Goal: Task Accomplishment & Management: Manage account settings

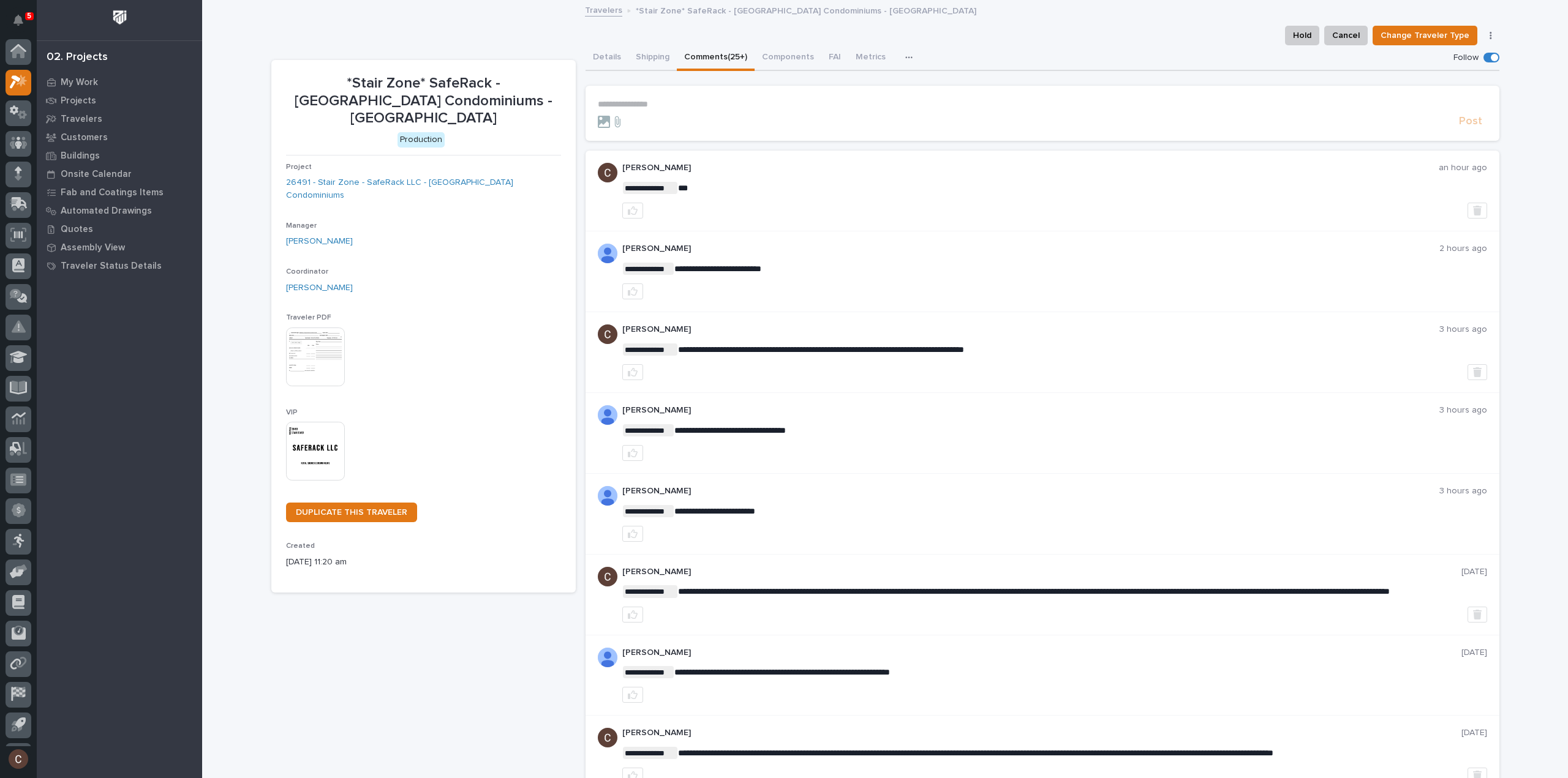
scroll to position [27, 0]
click at [23, 51] on icon at bounding box center [22, 54] width 11 height 12
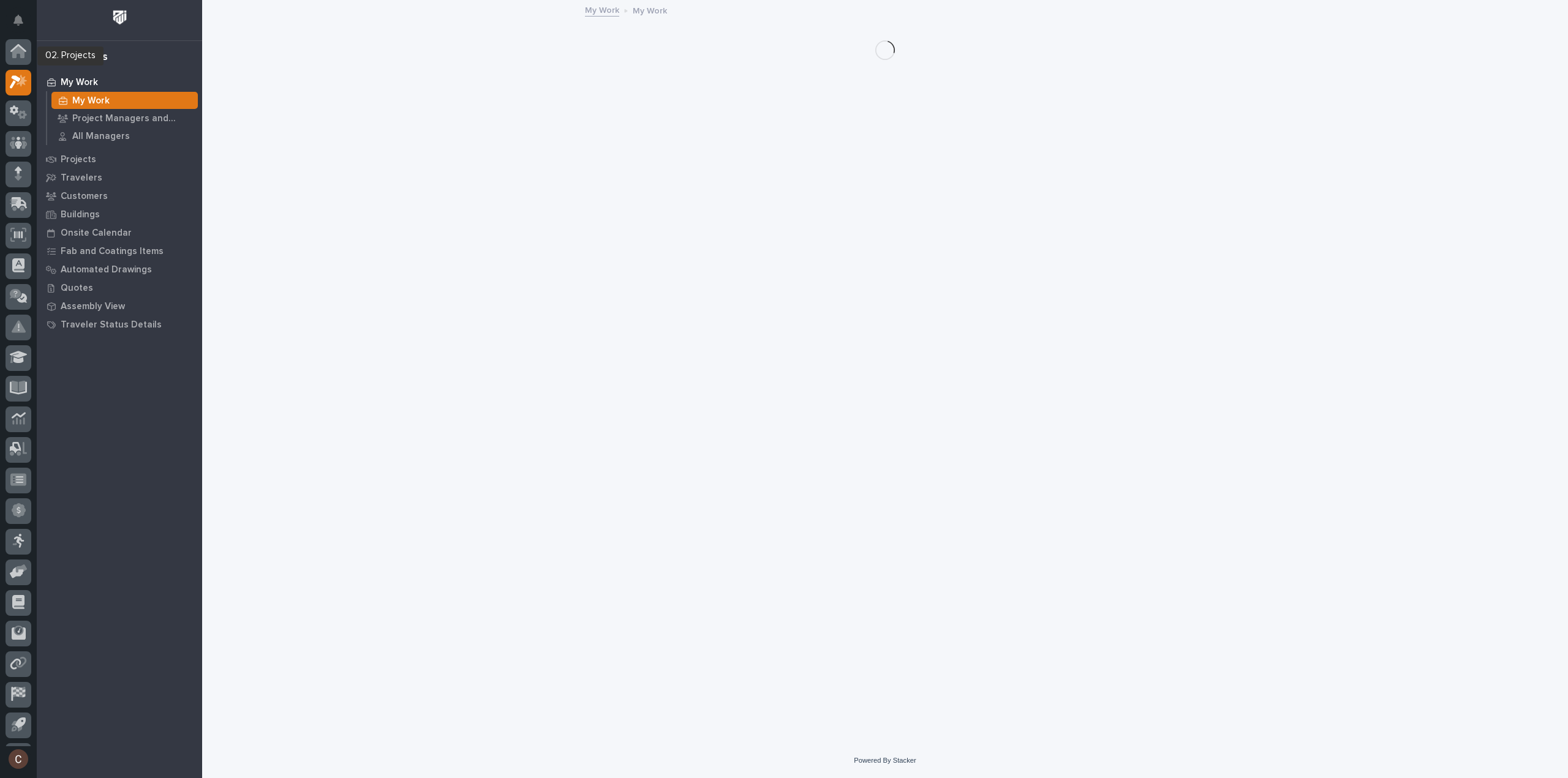
scroll to position [27, 0]
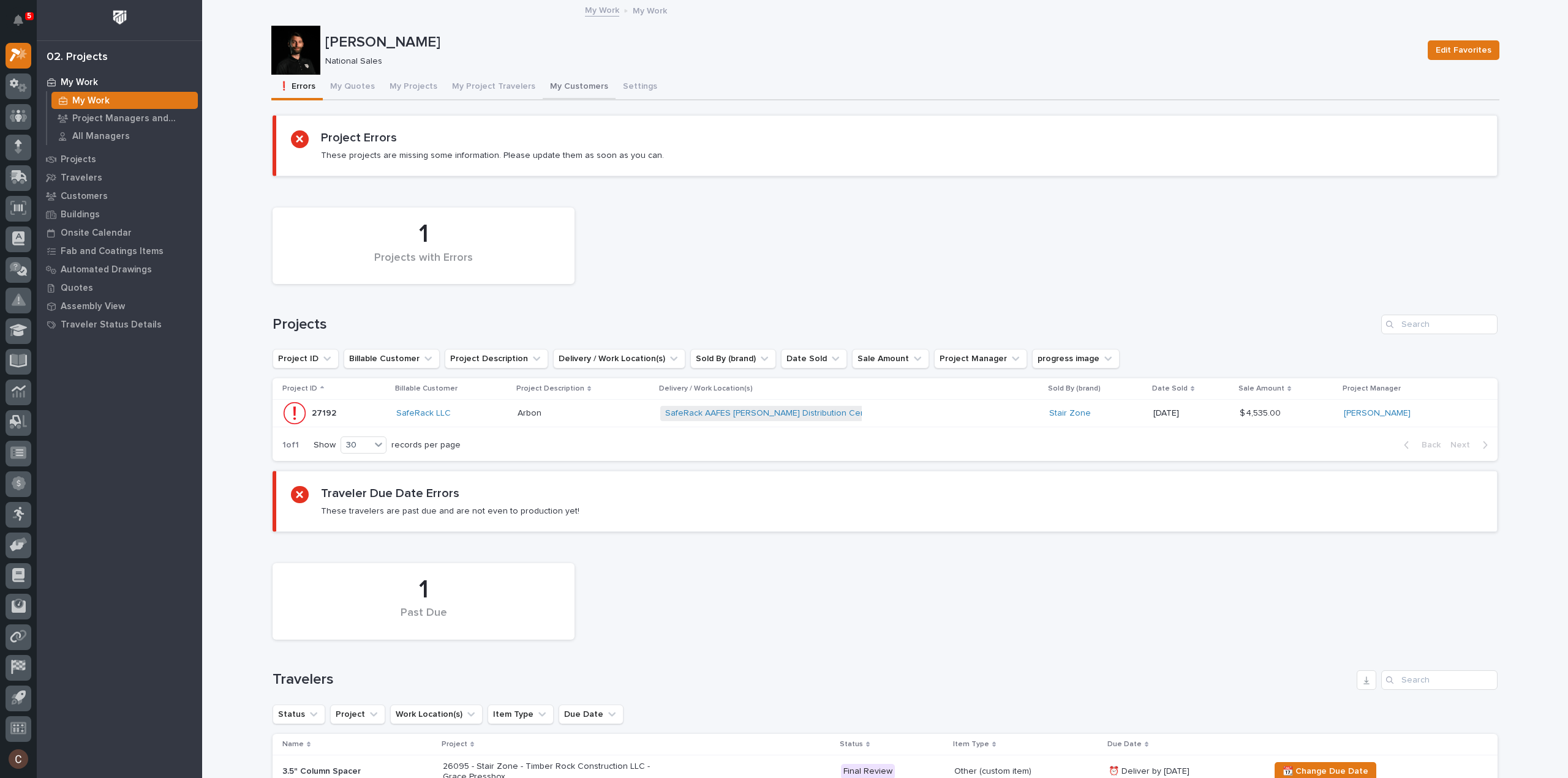
click at [566, 90] on button "My Customers" at bounding box center [579, 87] width 73 height 26
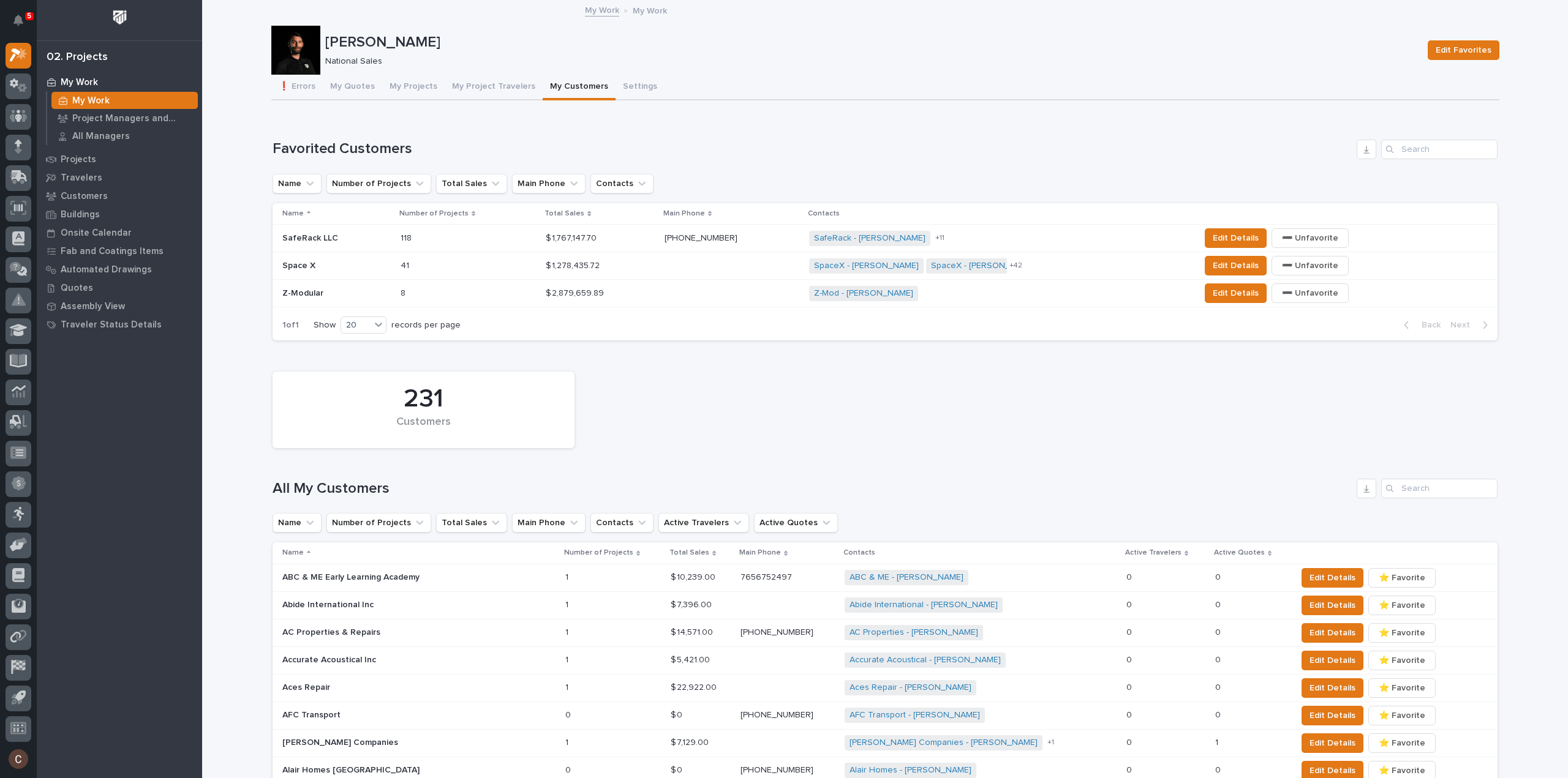
click at [371, 239] on p at bounding box center [336, 238] width 108 height 11
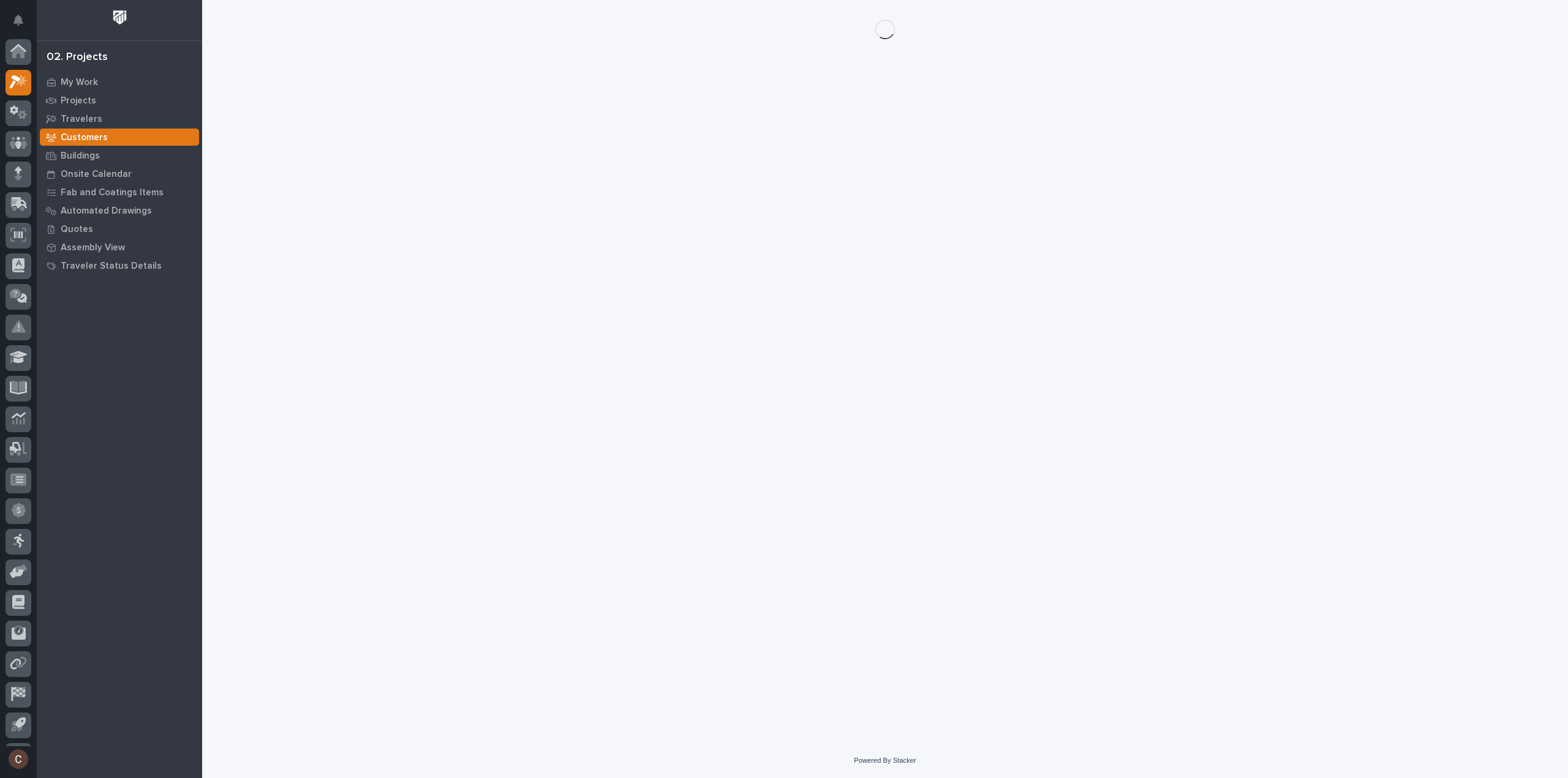
scroll to position [27, 0]
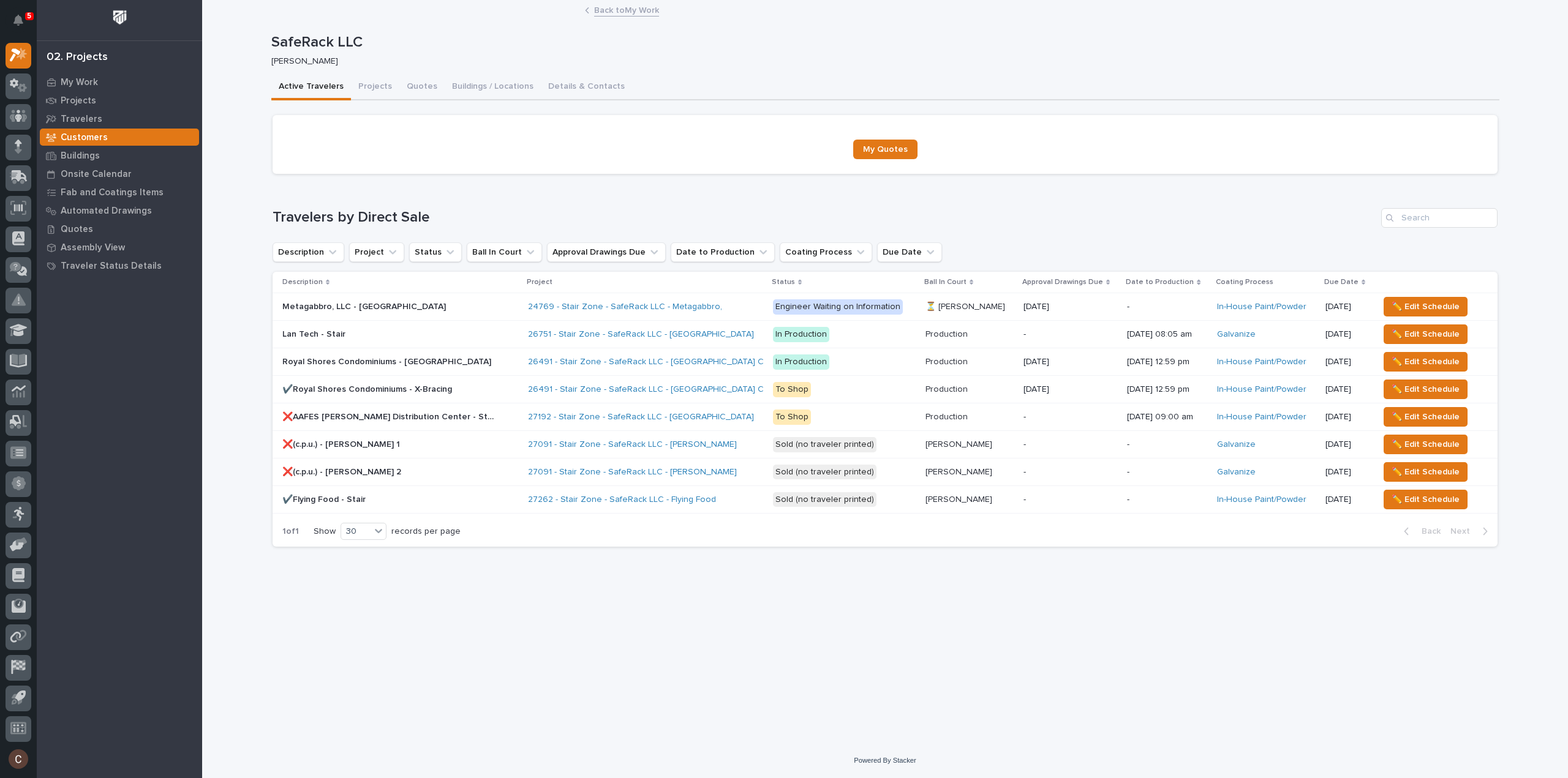
click at [1273, 336] on div "Galvanize" at bounding box center [1267, 334] width 98 height 11
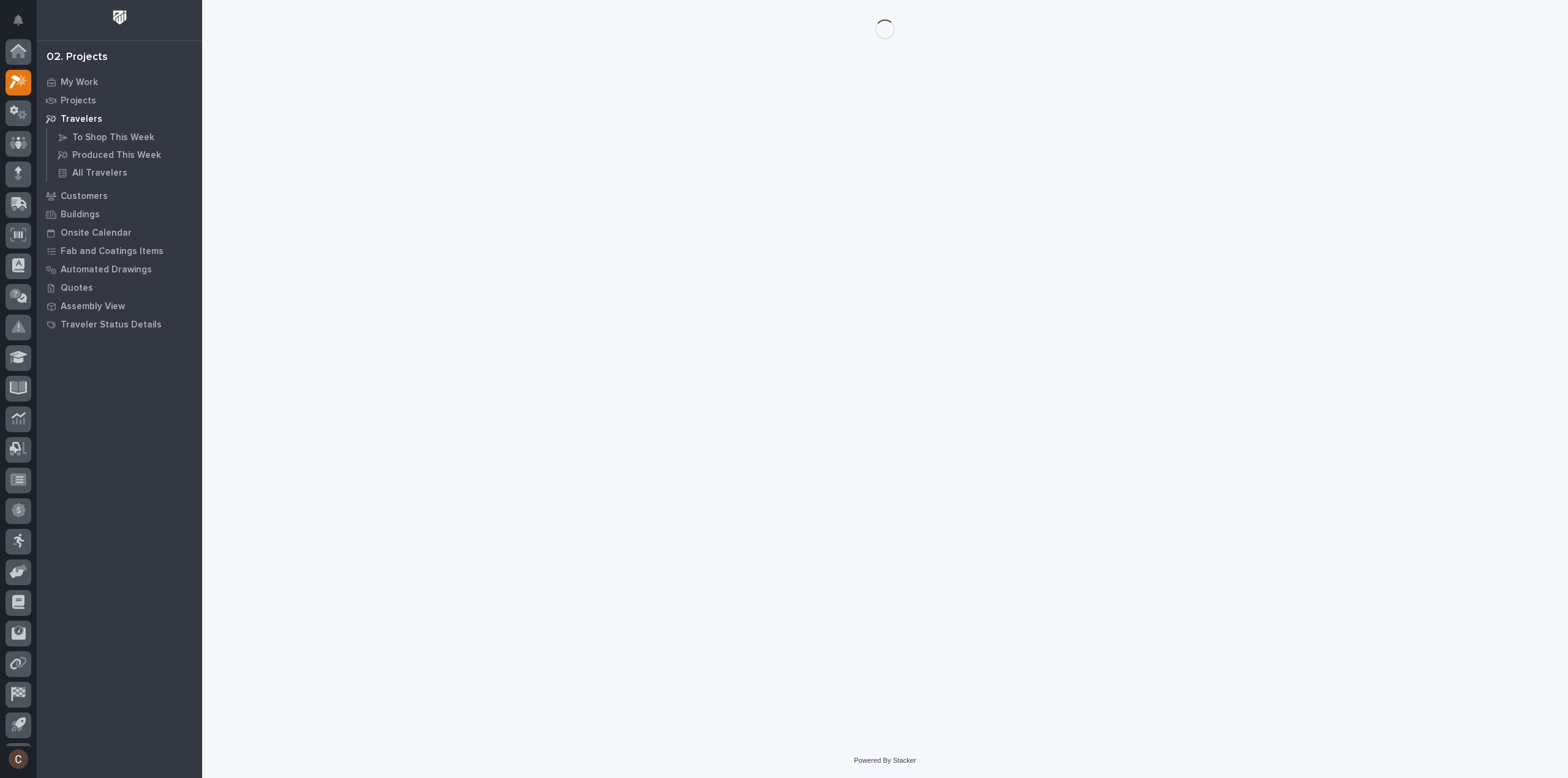
scroll to position [27, 0]
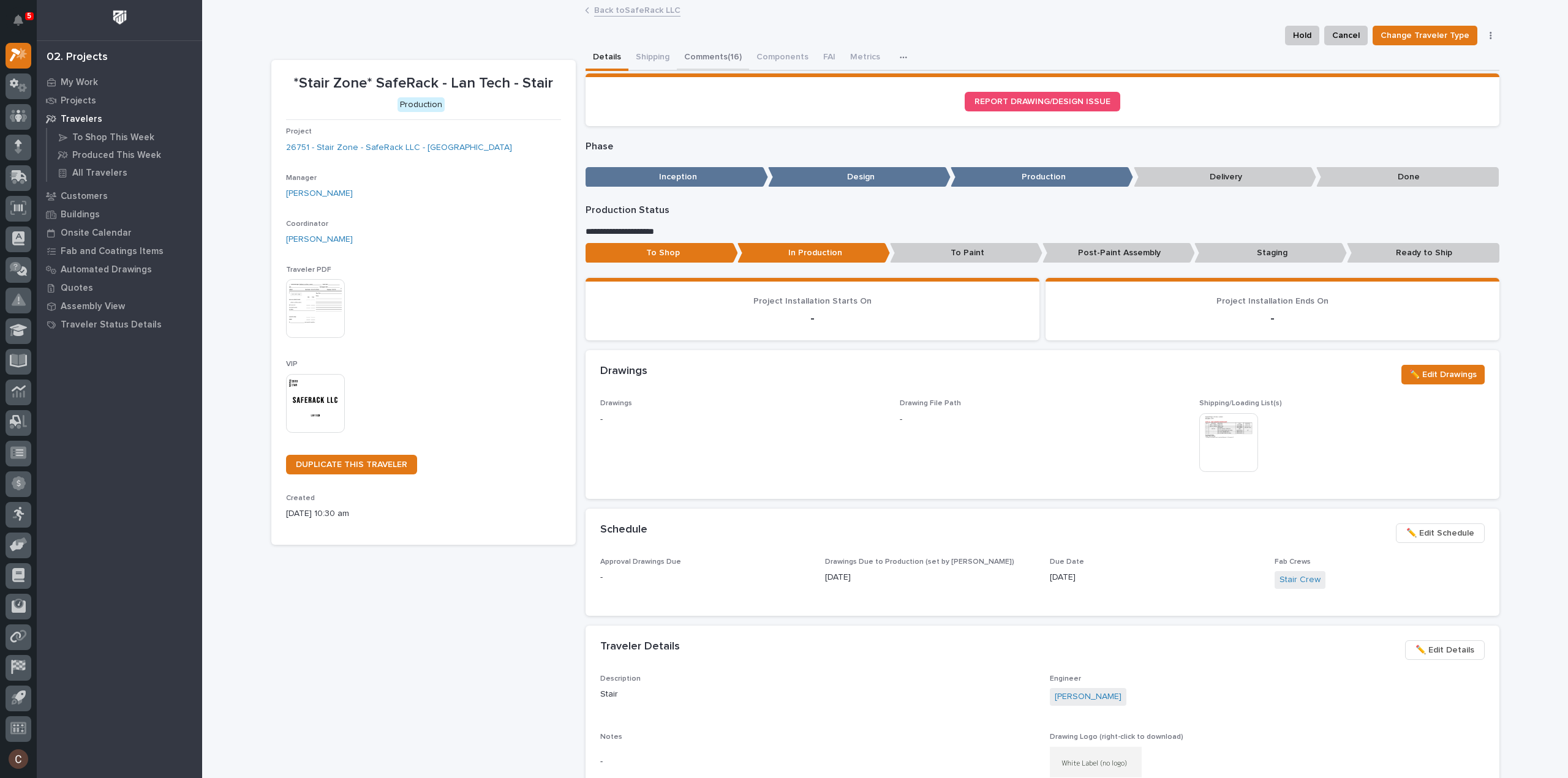
click at [729, 65] on button "Comments (16)" at bounding box center [713, 58] width 72 height 26
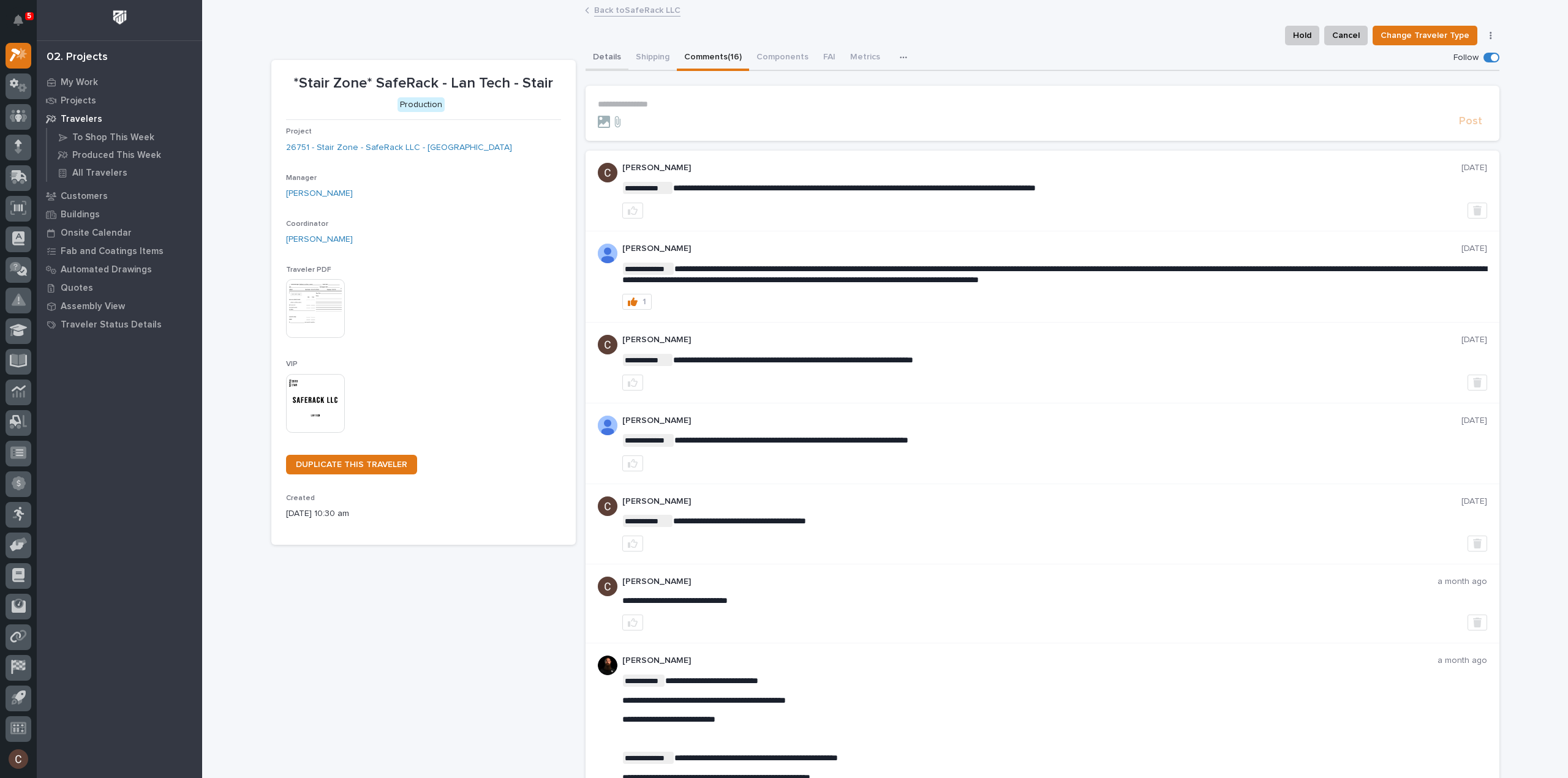
click at [602, 57] on button "Details" at bounding box center [607, 58] width 43 height 26
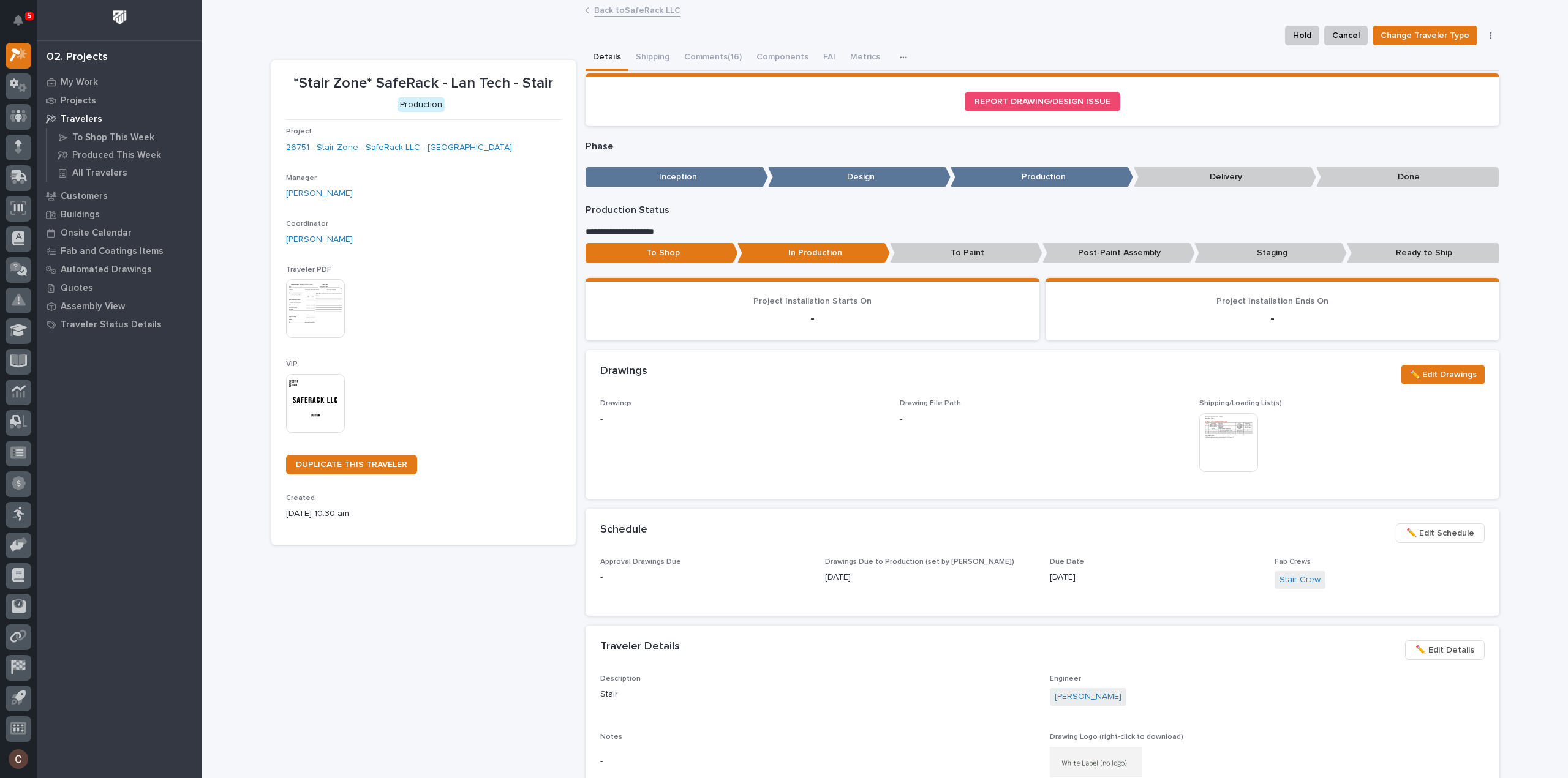
click at [1444, 535] on span "✏️ Edit Schedule" at bounding box center [1440, 533] width 68 height 15
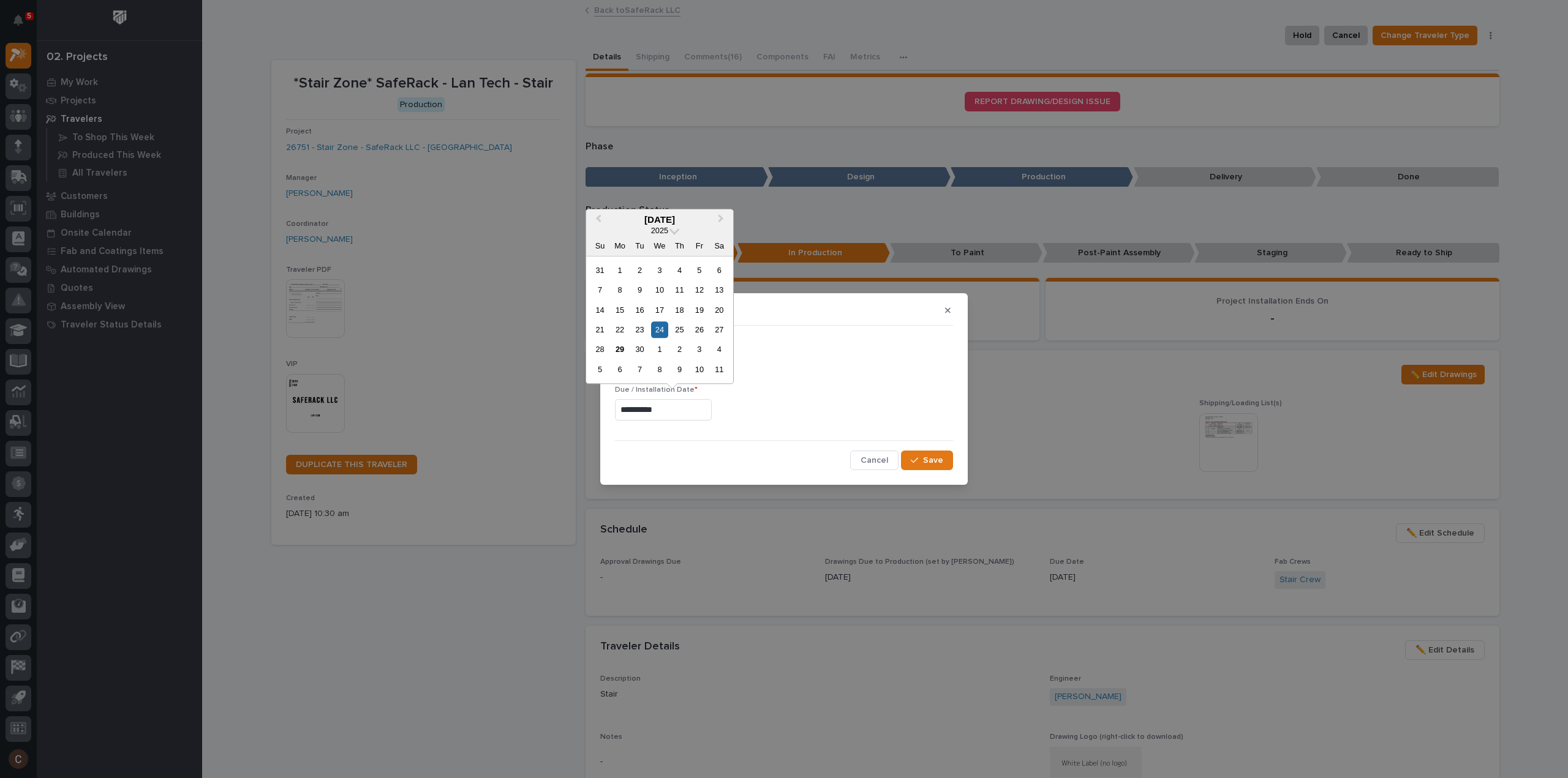
click at [668, 407] on input "**********" at bounding box center [663, 410] width 97 height 21
click at [703, 350] on div "3" at bounding box center [699, 350] width 17 height 17
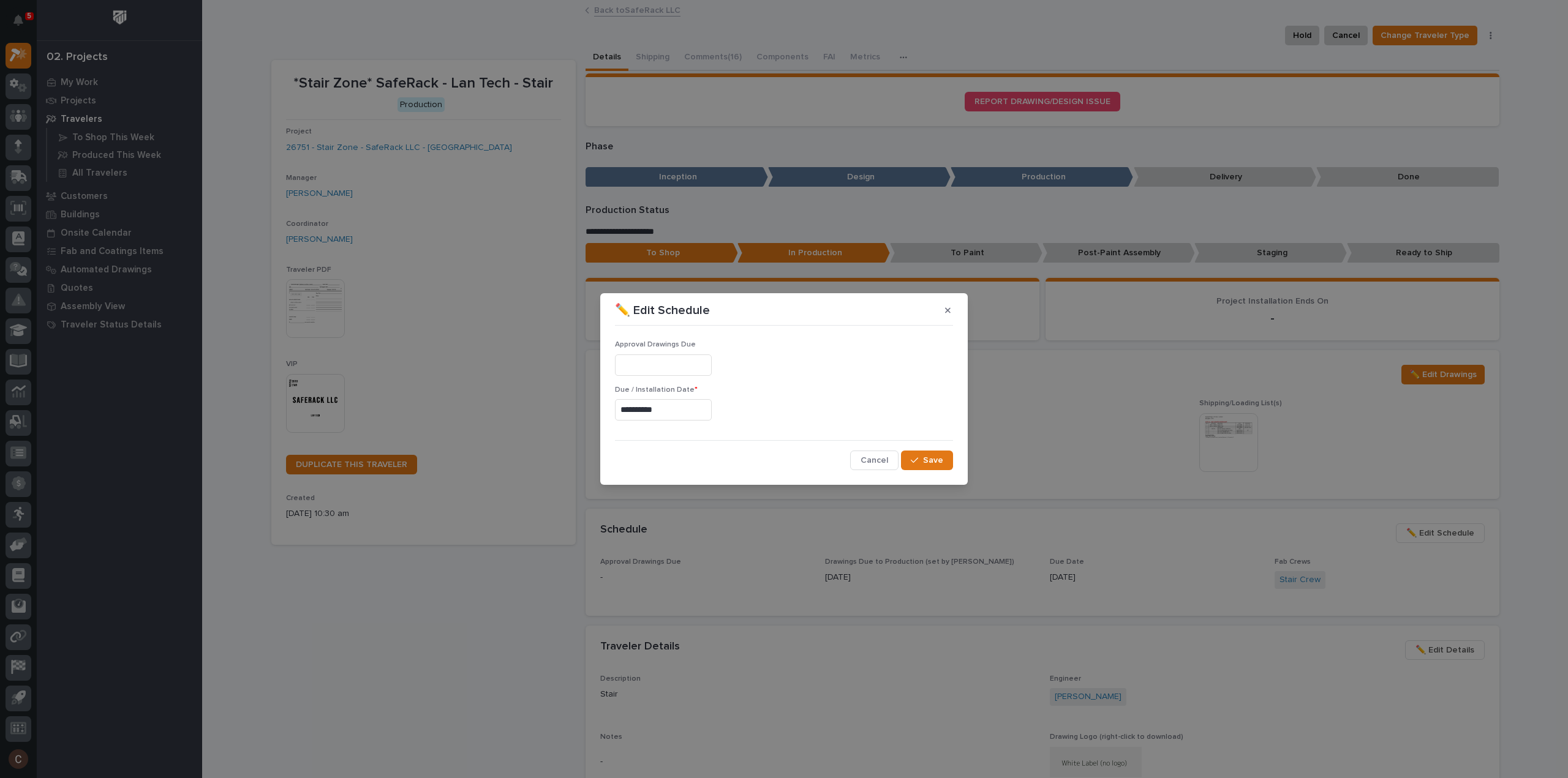
type input "**********"
click at [940, 460] on span "Save" at bounding box center [933, 461] width 20 height 11
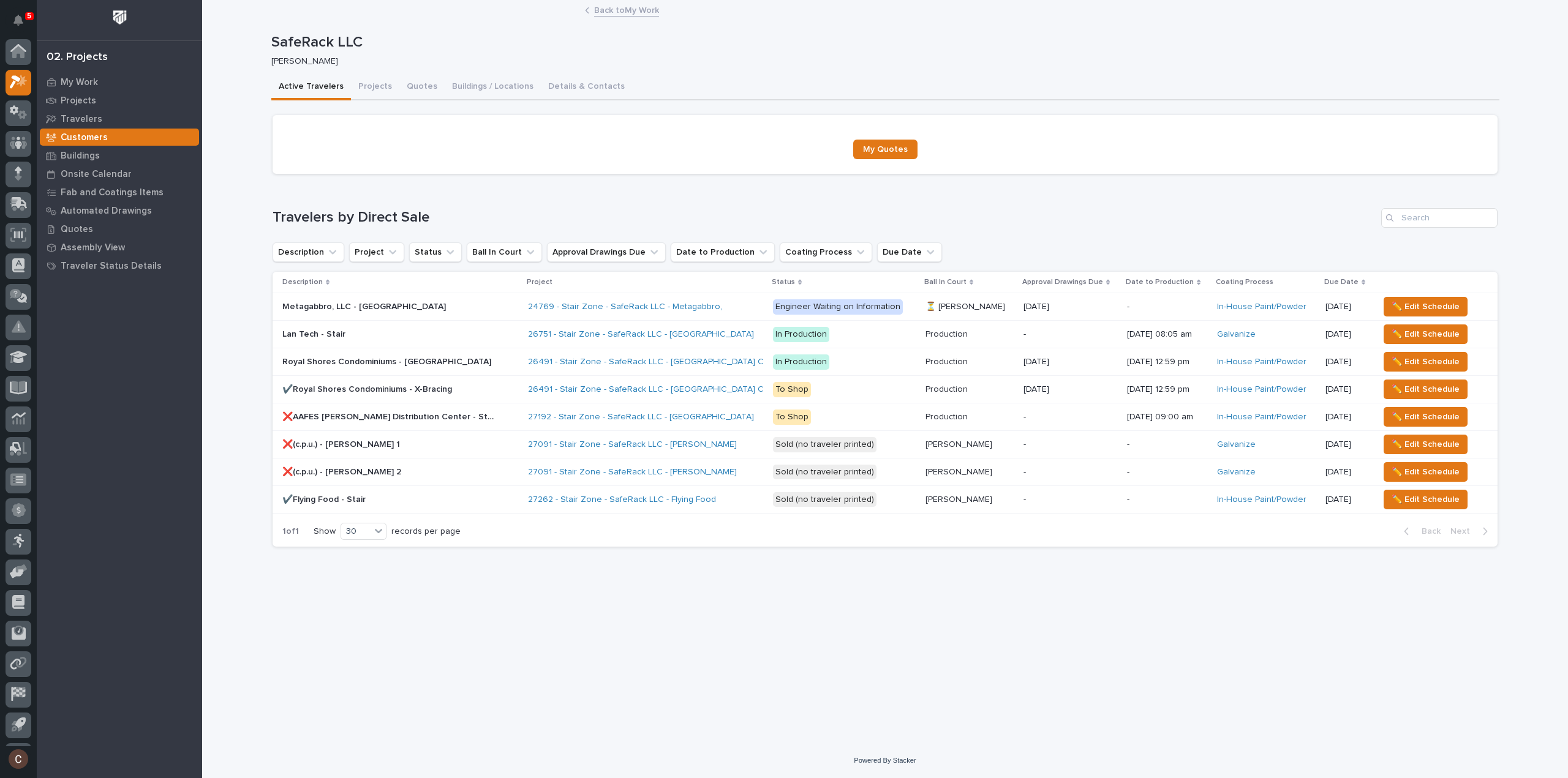
scroll to position [27, 0]
click at [1039, 502] on p "-" at bounding box center [1070, 500] width 94 height 11
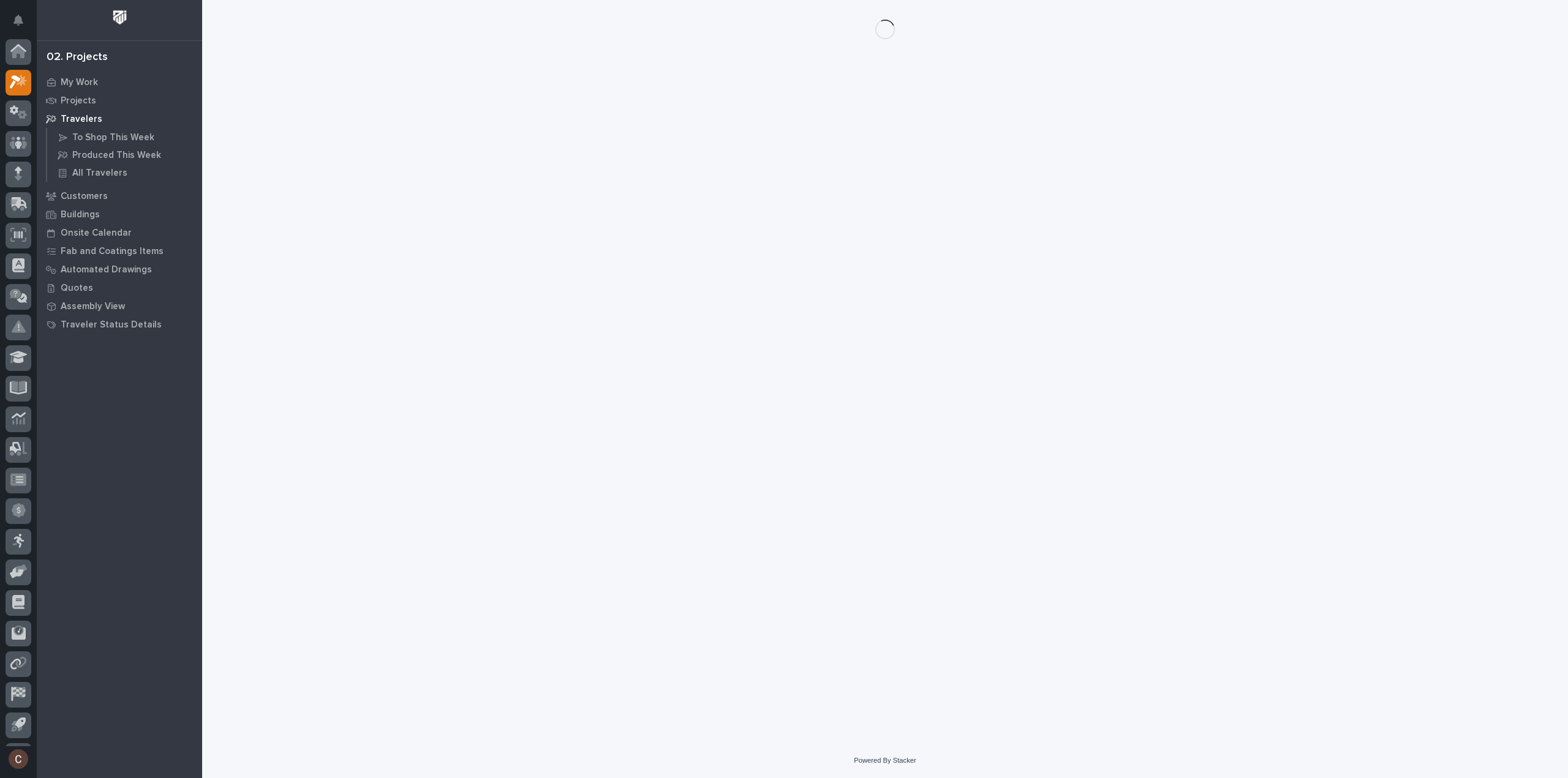
scroll to position [27, 0]
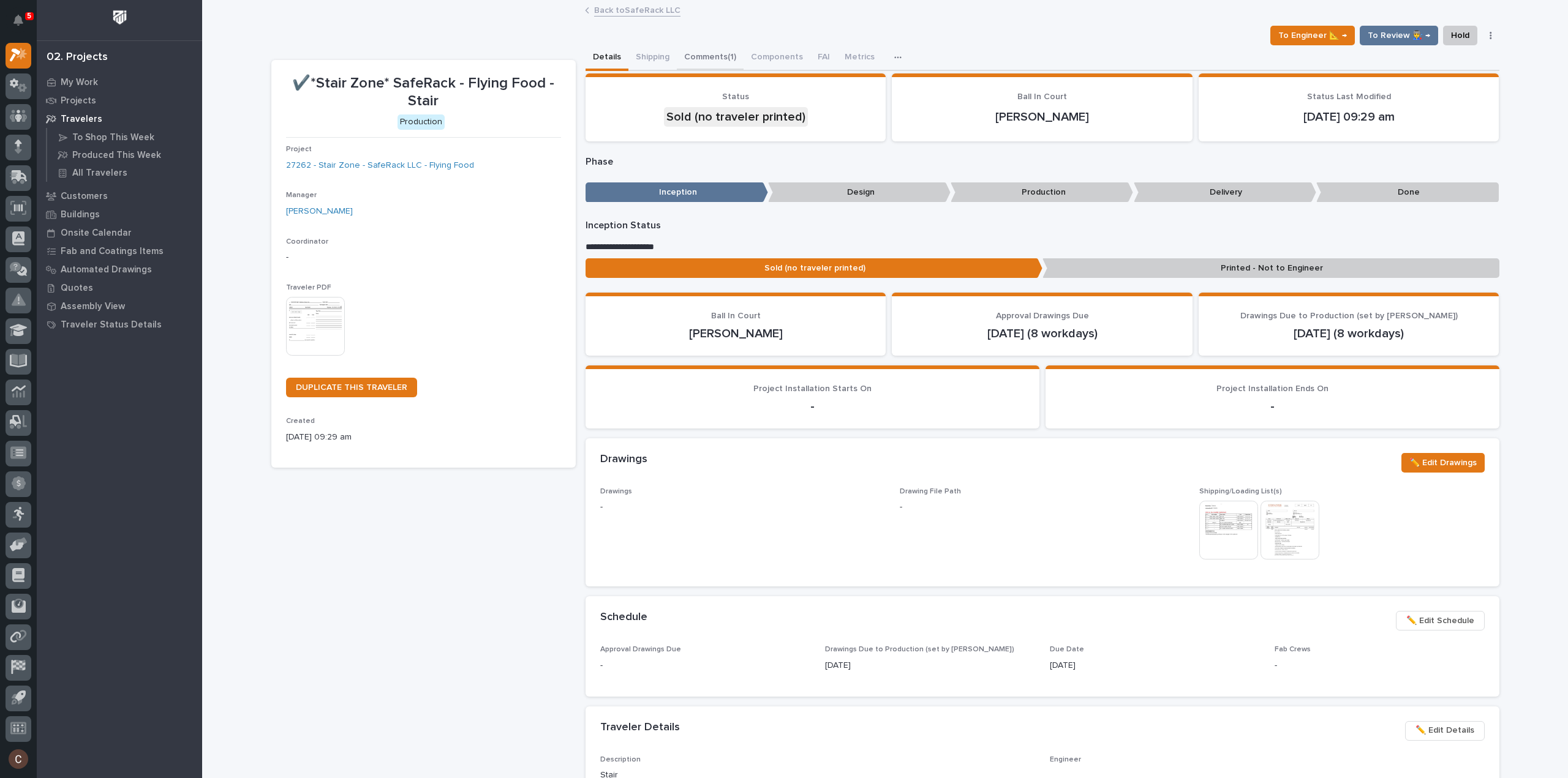
click at [707, 62] on button "Comments (1)" at bounding box center [710, 58] width 67 height 26
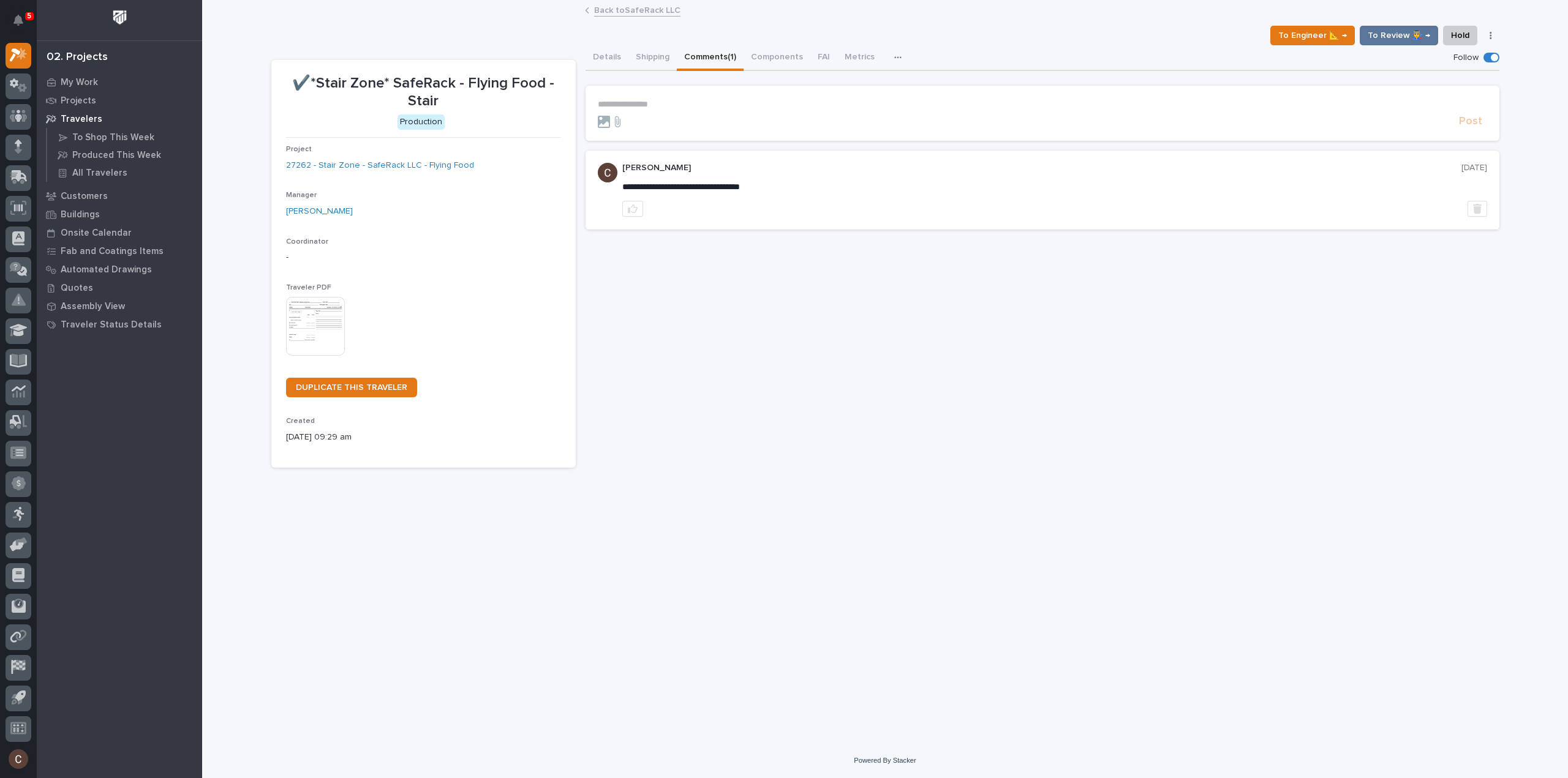
click at [689, 97] on section "**********" at bounding box center [1042, 113] width 914 height 55
click at [693, 102] on p "**********" at bounding box center [1042, 104] width 889 height 11
click at [1466, 126] on span "Post" at bounding box center [1470, 125] width 23 height 14
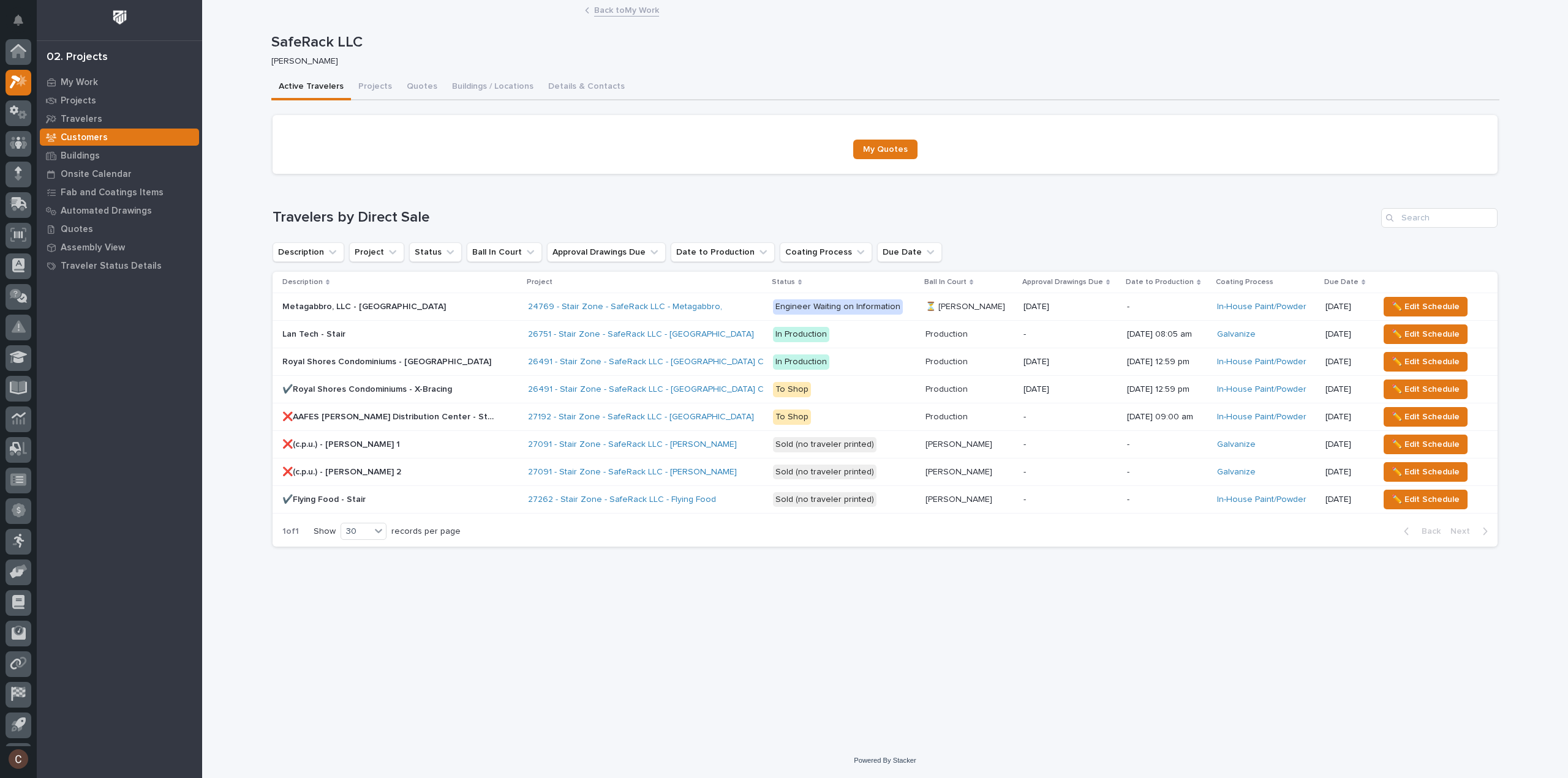
scroll to position [27, 0]
click at [718, 313] on div "24769 - Stair Zone - SafeRack LLC - Metagabbro," at bounding box center [646, 307] width 235 height 20
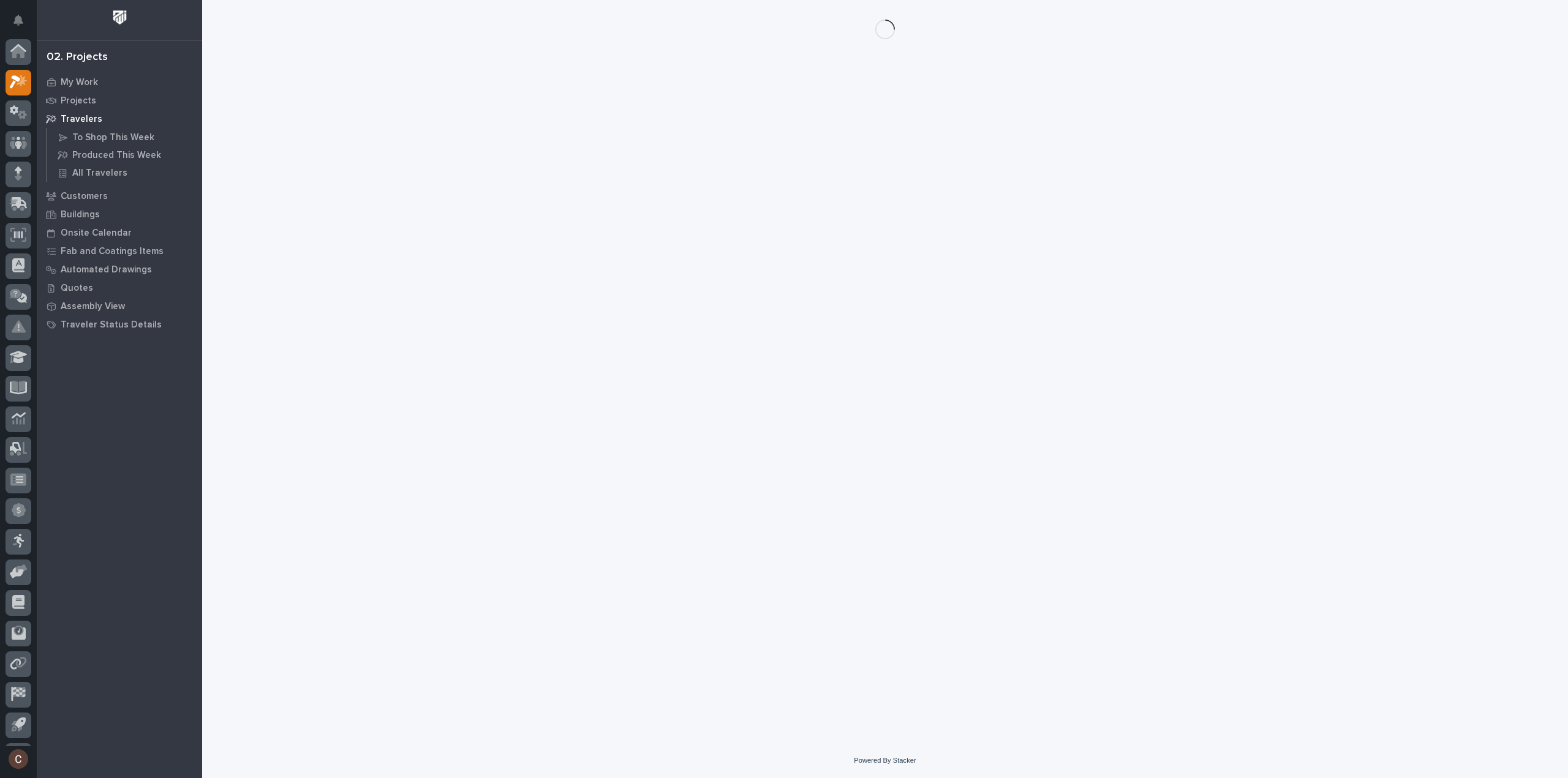
scroll to position [27, 0]
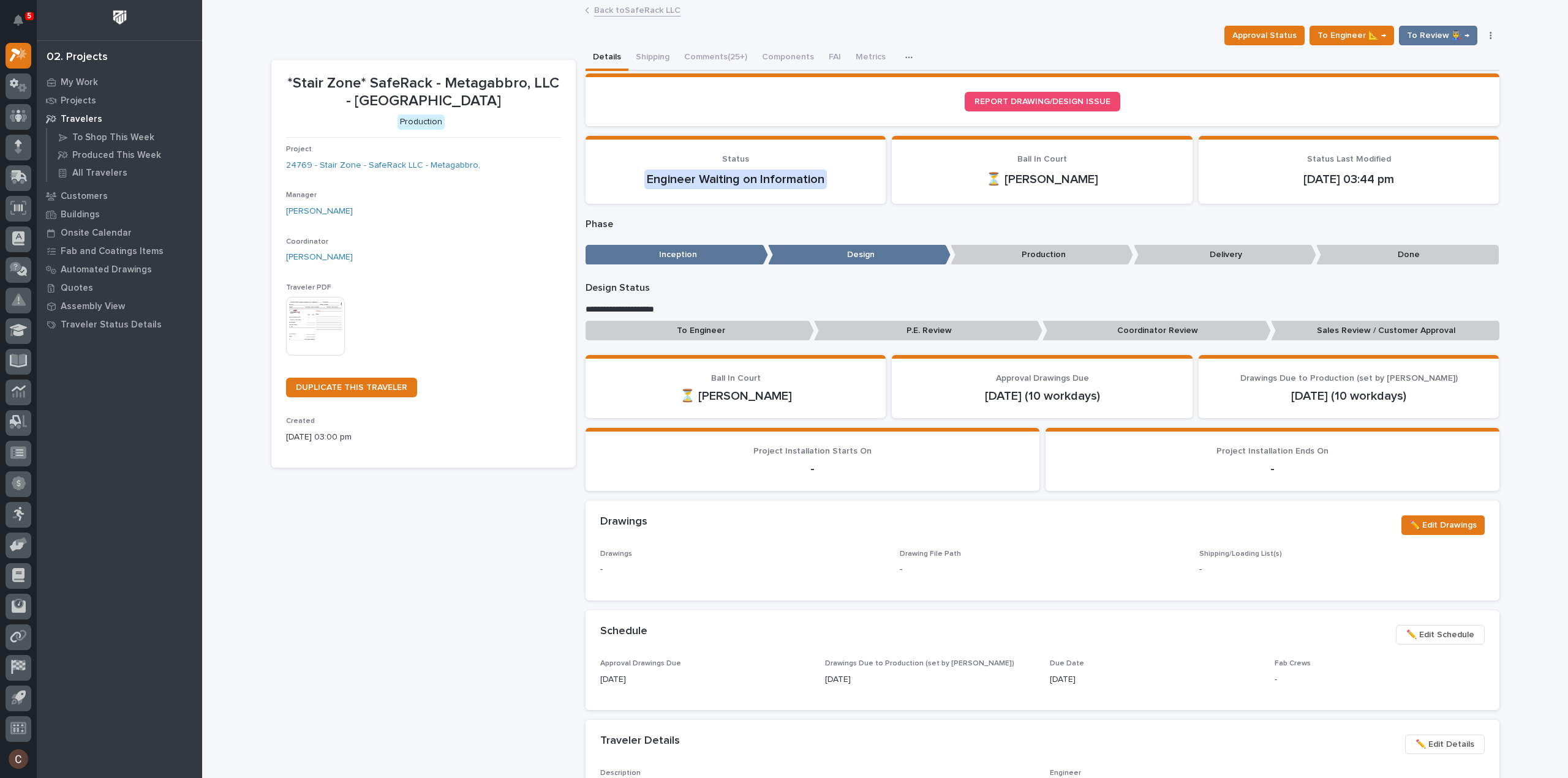
click at [690, 55] on button "Comments (25+)" at bounding box center [716, 58] width 78 height 26
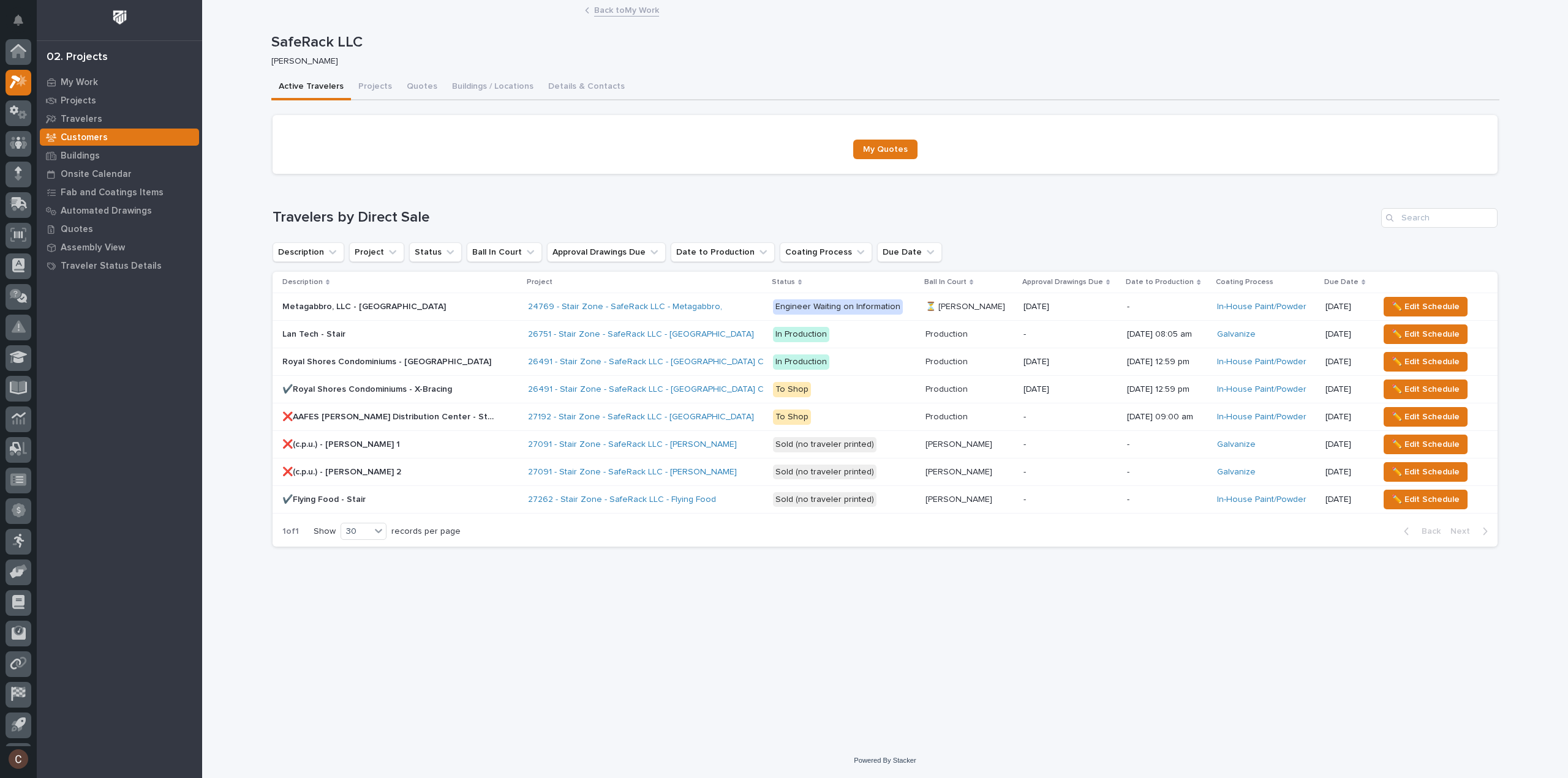
scroll to position [27, 0]
click at [21, 45] on div at bounding box center [18, 55] width 26 height 26
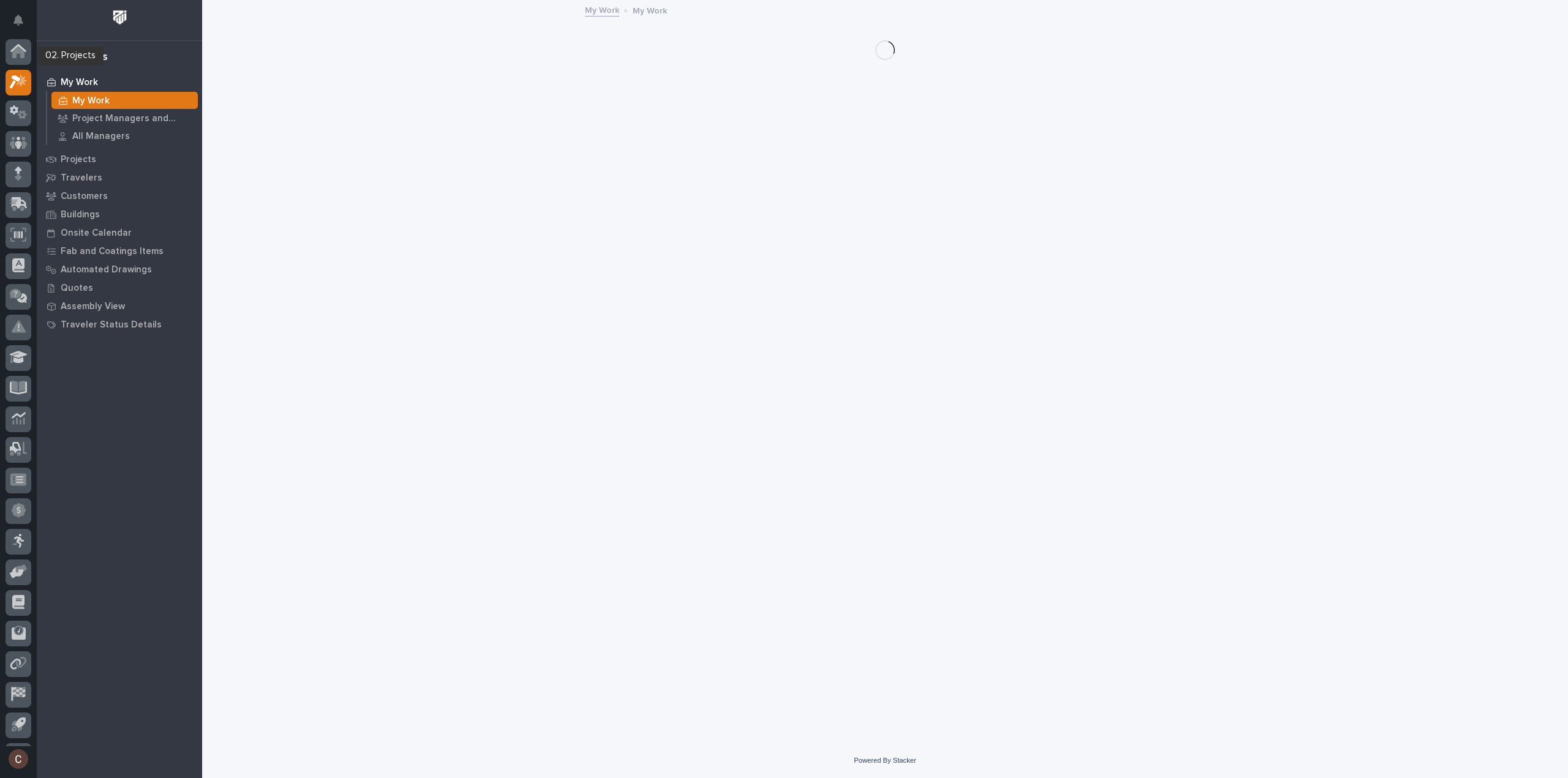
scroll to position [27, 0]
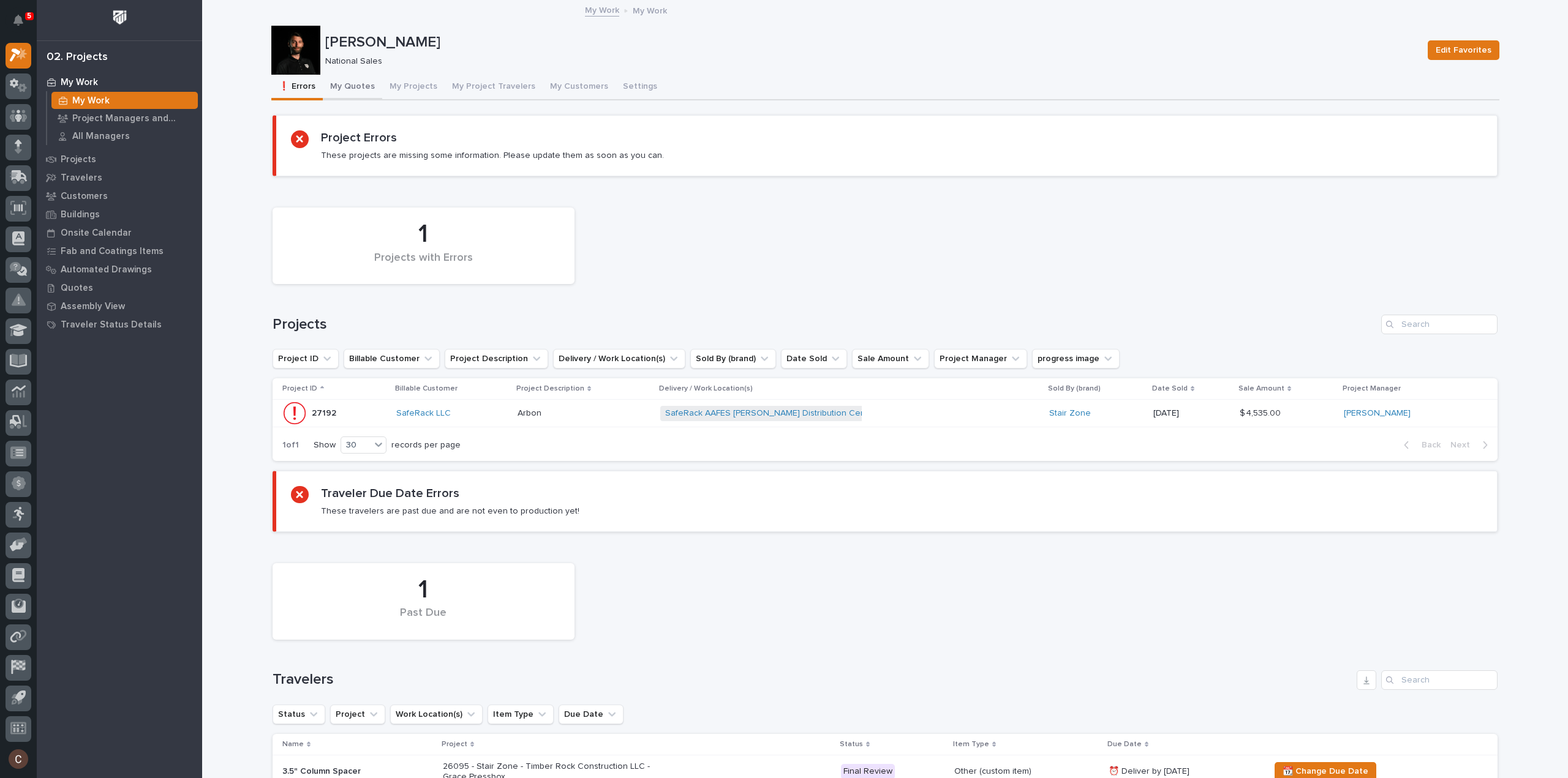
click at [359, 89] on button "My Quotes" at bounding box center [352, 87] width 59 height 26
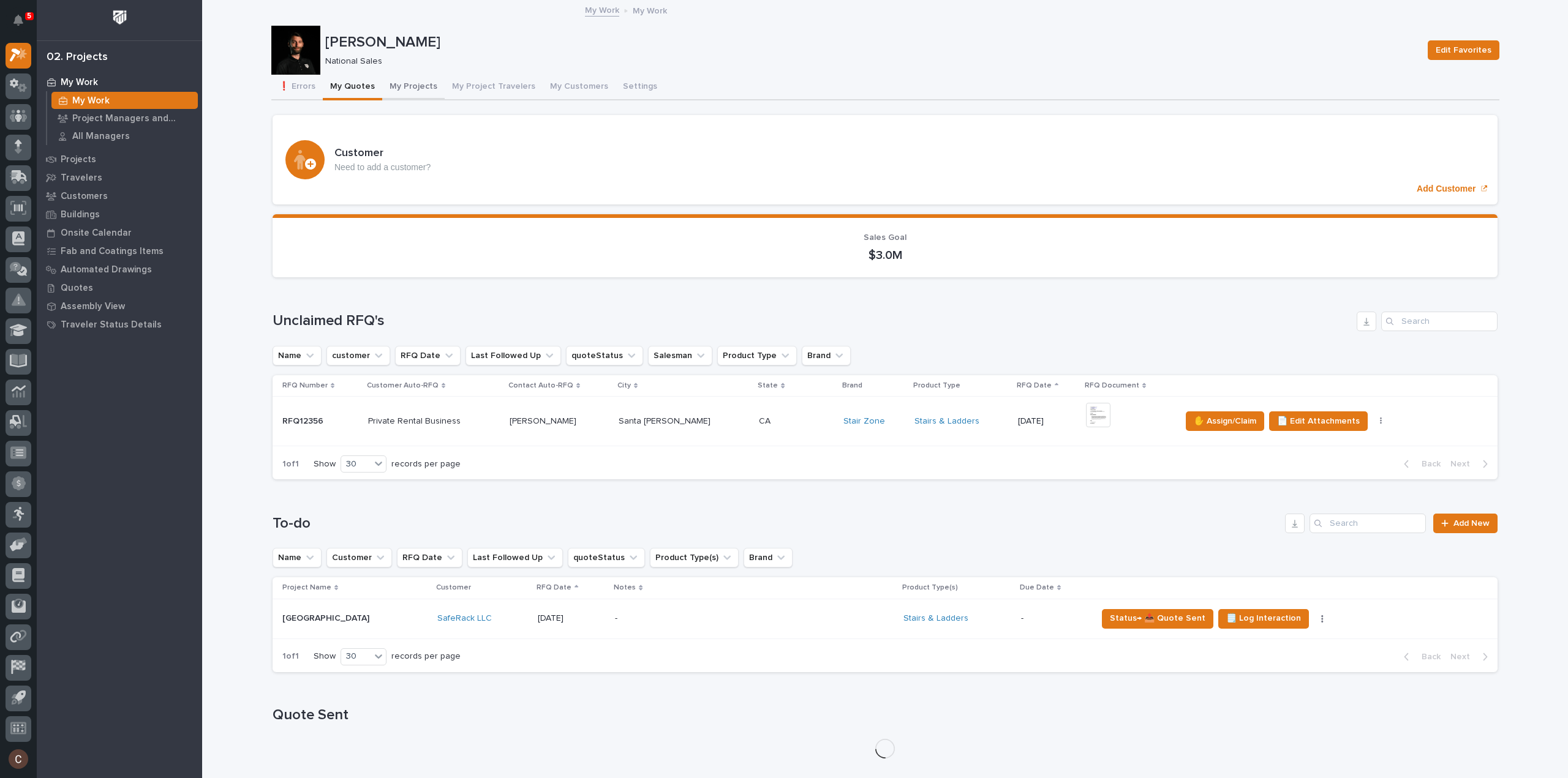
click at [406, 86] on button "My Projects" at bounding box center [413, 87] width 62 height 26
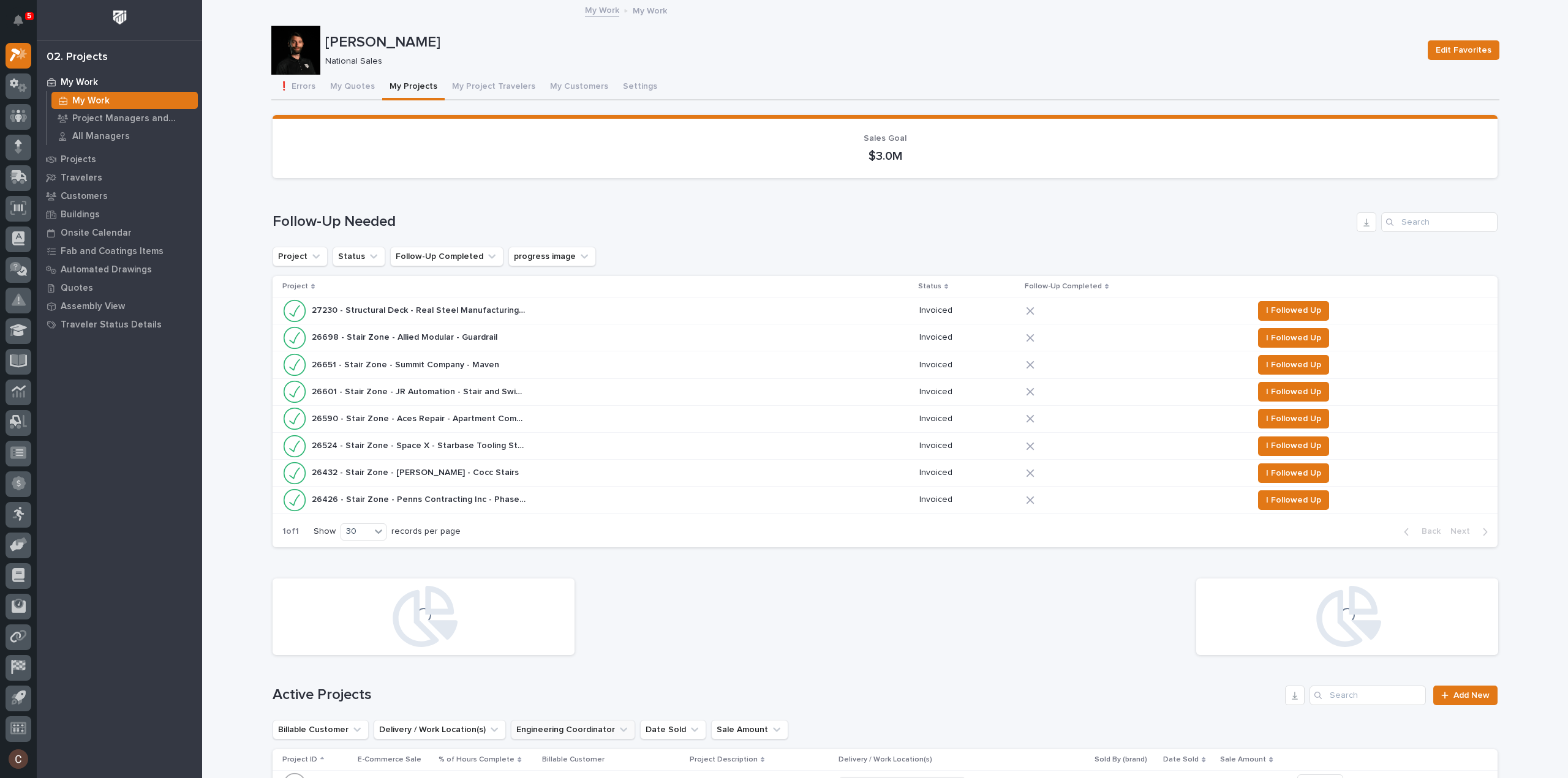
scroll to position [367, 0]
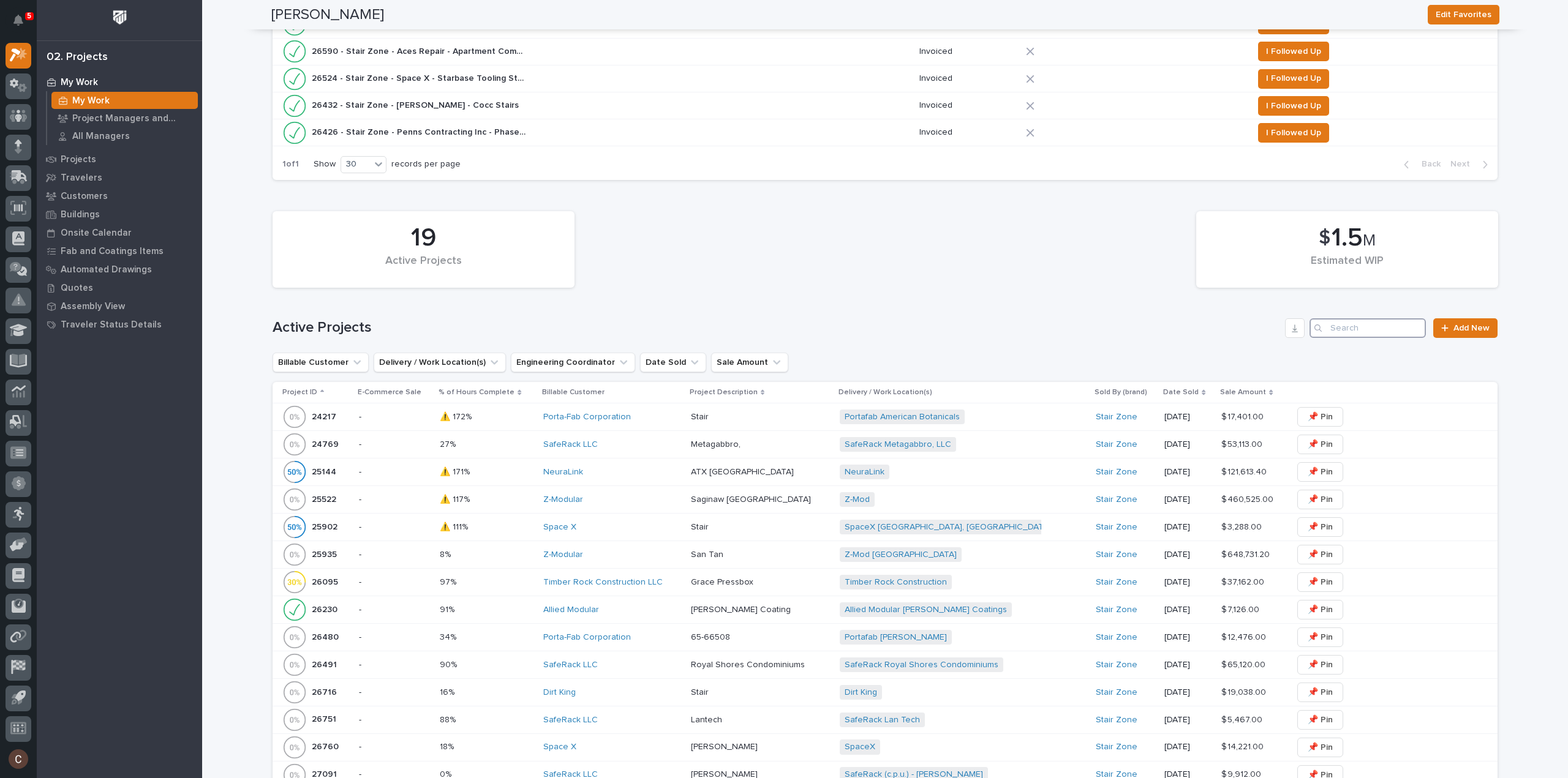
click at [1381, 327] on input "Search" at bounding box center [1367, 328] width 116 height 19
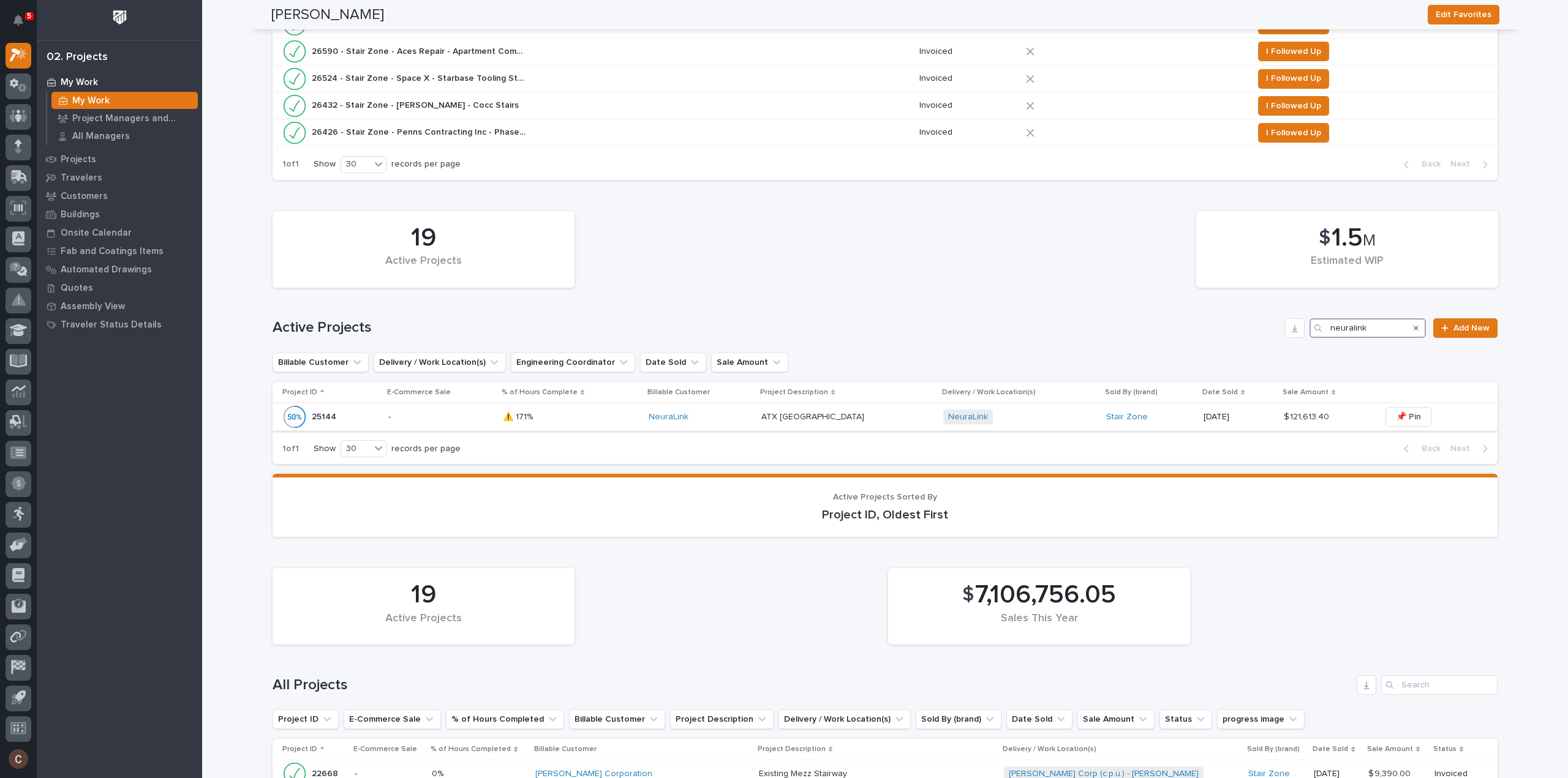
type input "neuralink"
click at [703, 419] on div "NeuraLink" at bounding box center [700, 417] width 103 height 11
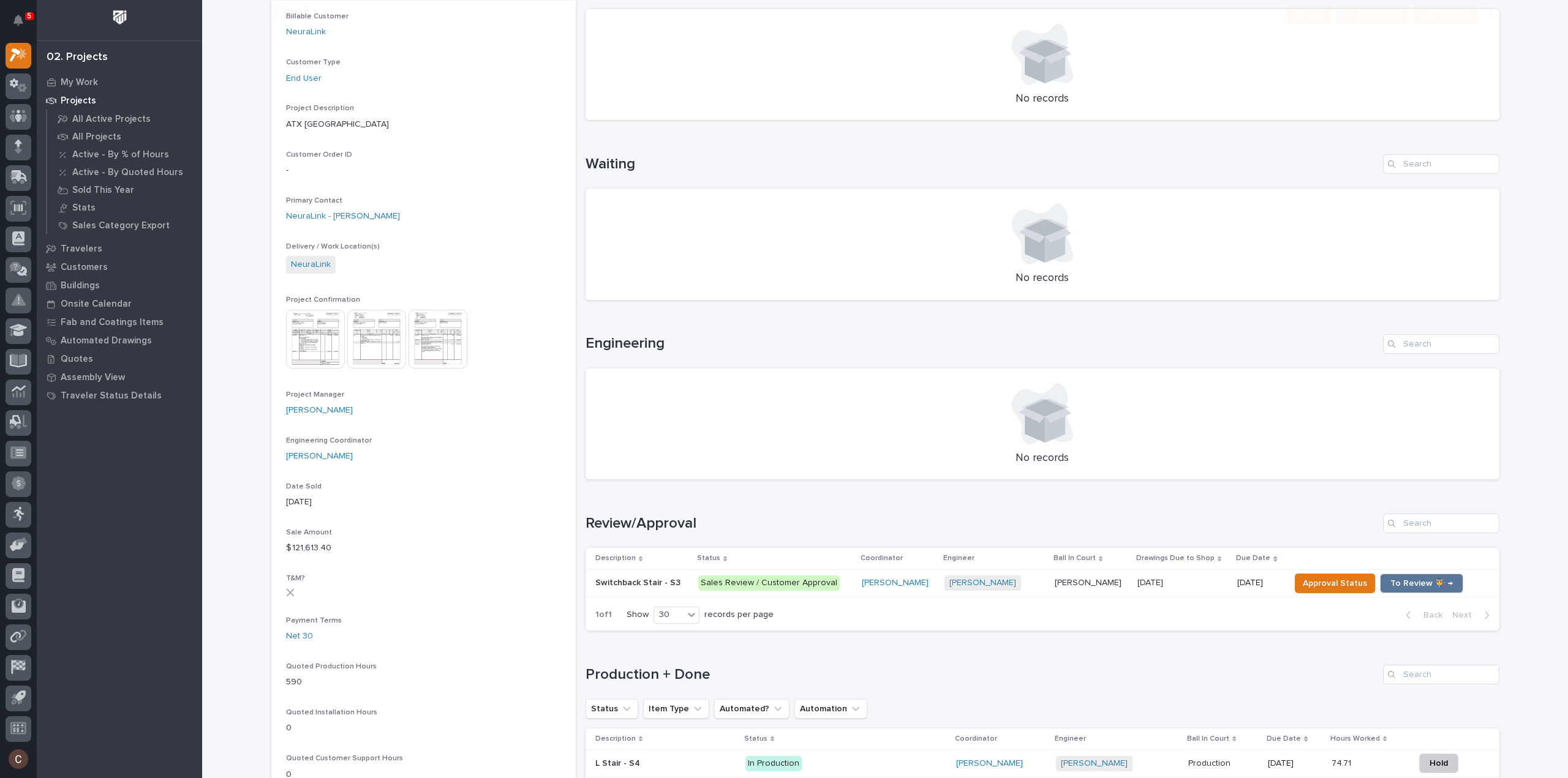
scroll to position [551, 0]
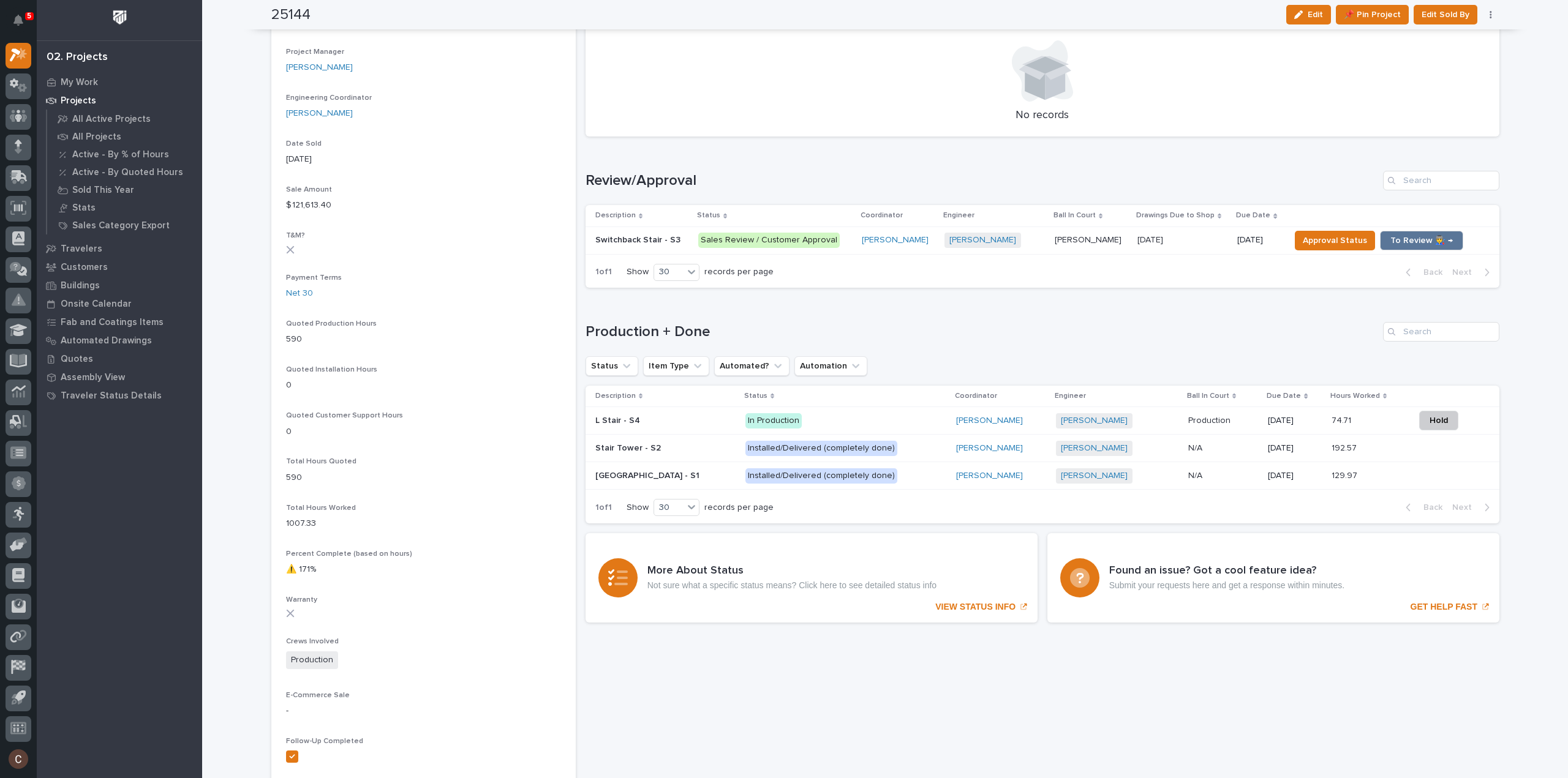
click at [805, 413] on p "In Production" at bounding box center [846, 421] width 201 height 16
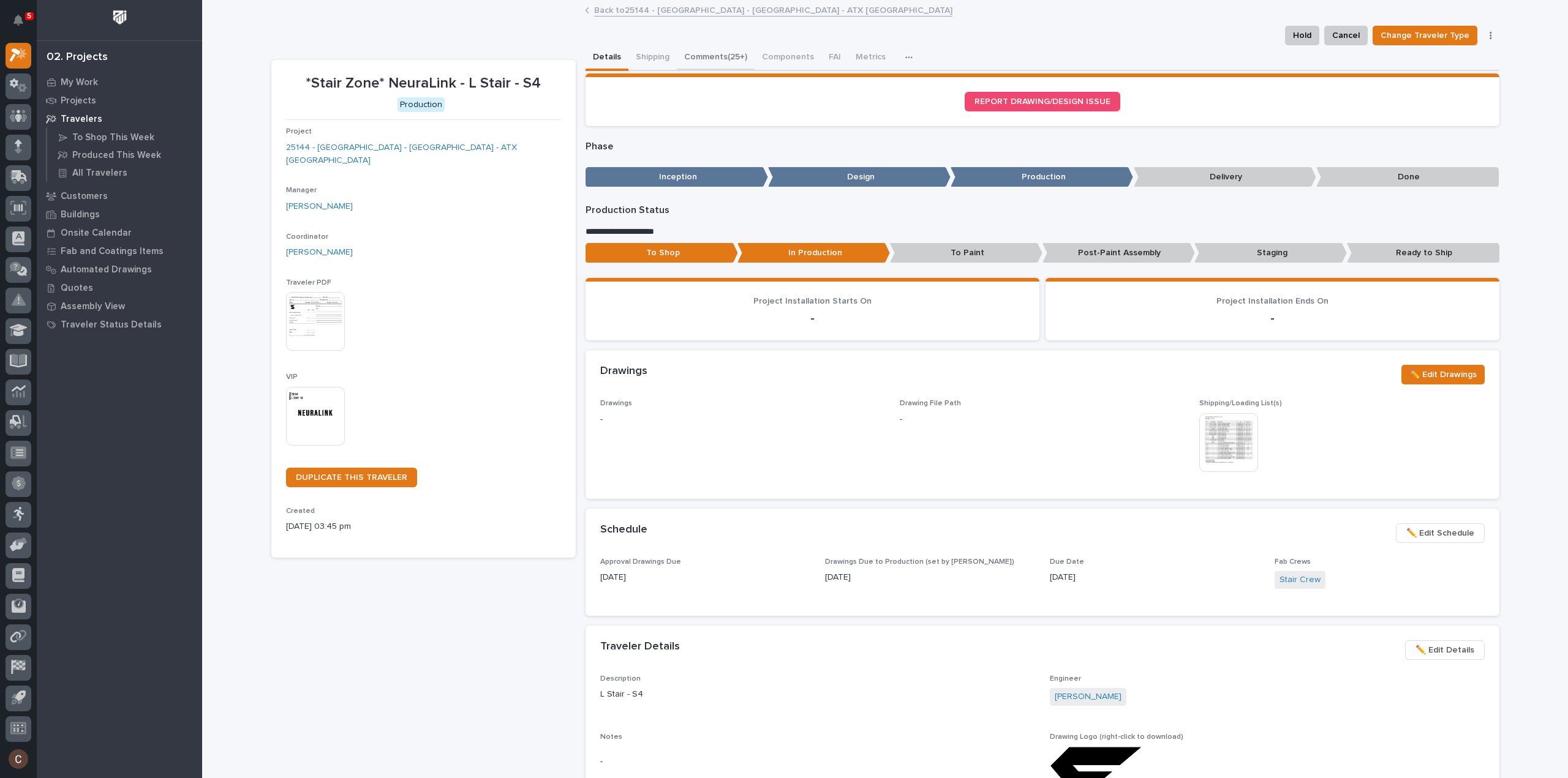
click at [720, 55] on button "Comments (25+)" at bounding box center [716, 58] width 78 height 26
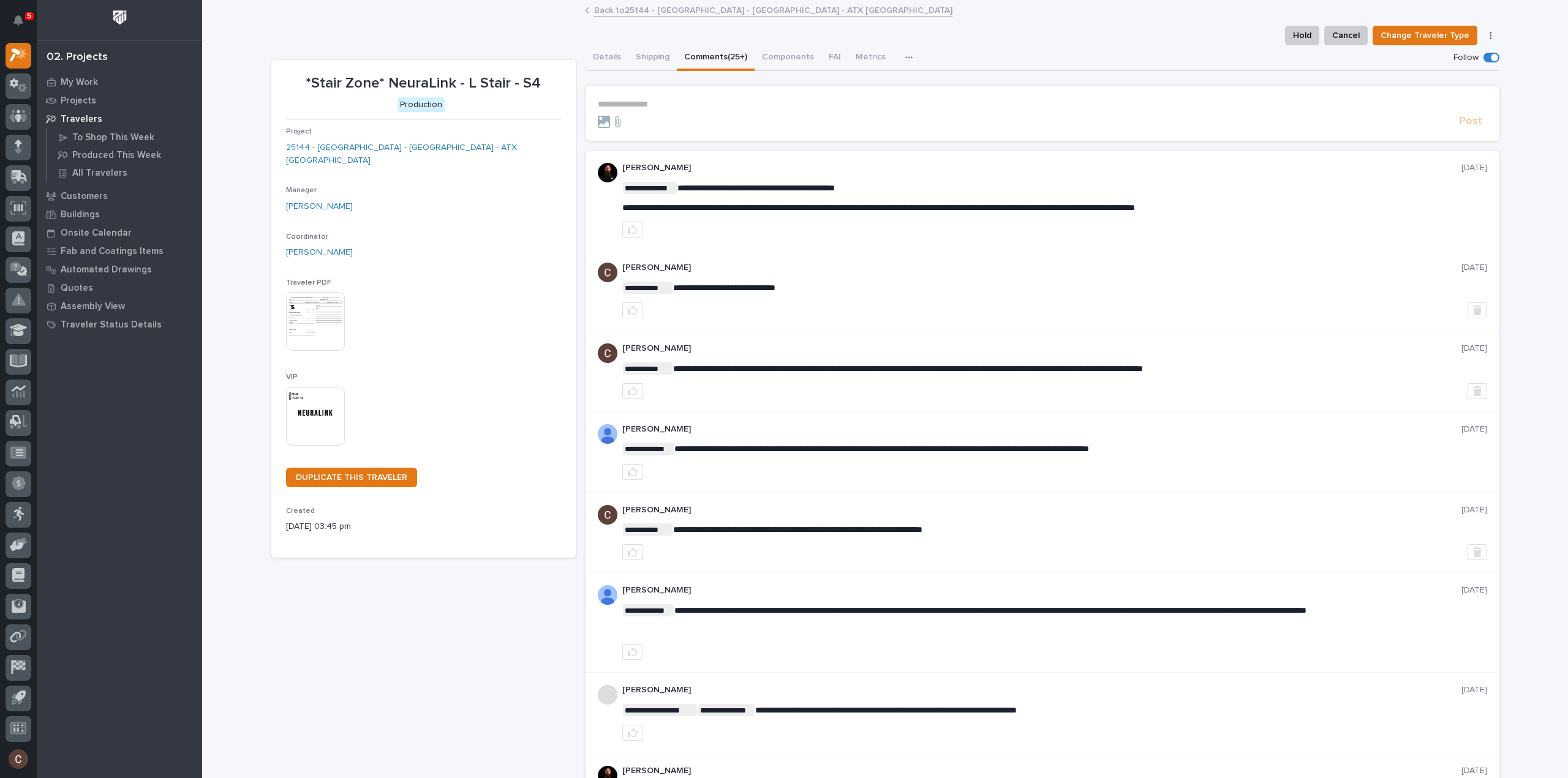
click at [610, 16] on link "Back to 25144 - Stair Zone - NeuraLink - ATX Stair Towers" at bounding box center [773, 9] width 358 height 14
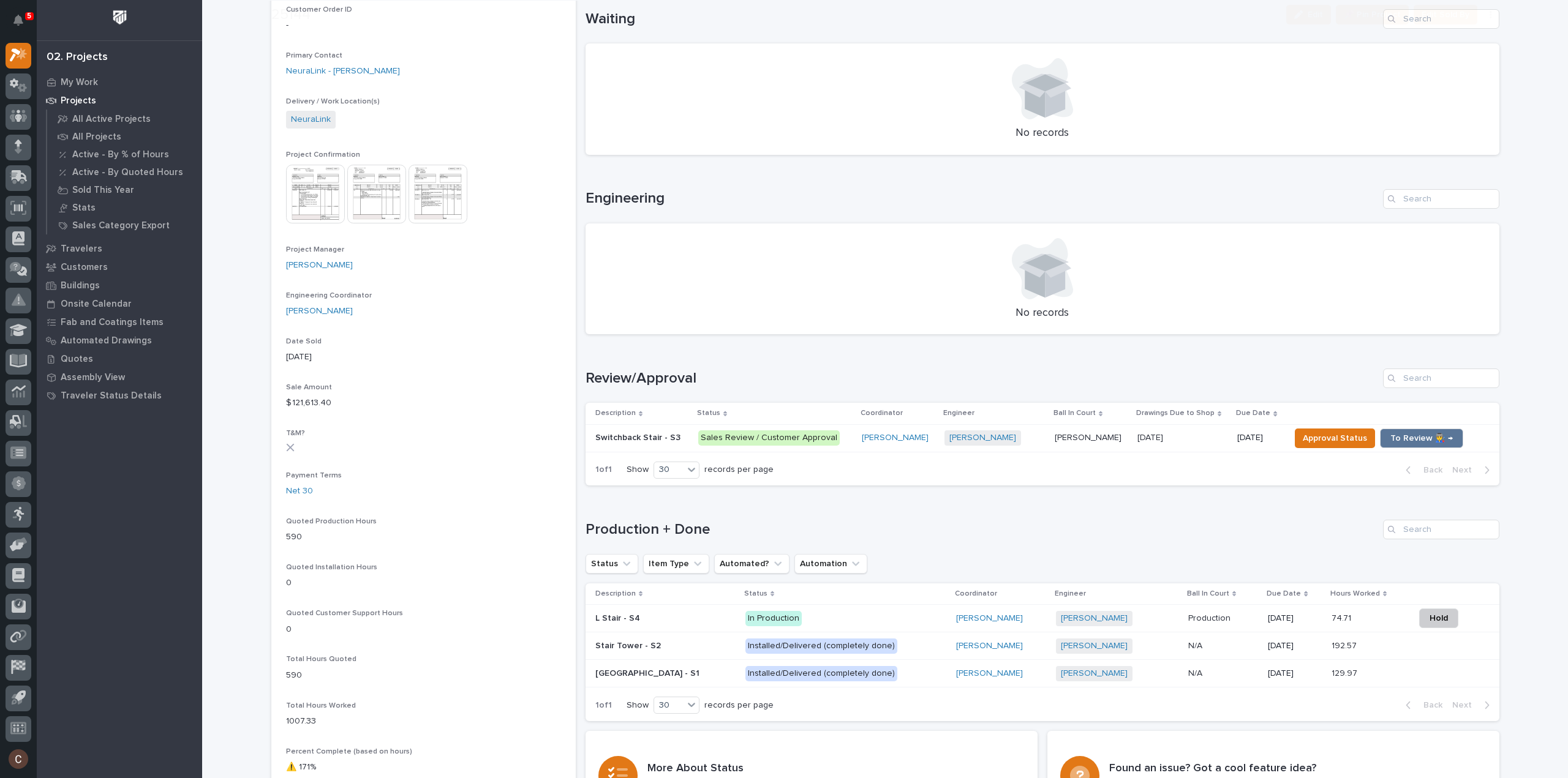
scroll to position [367, 0]
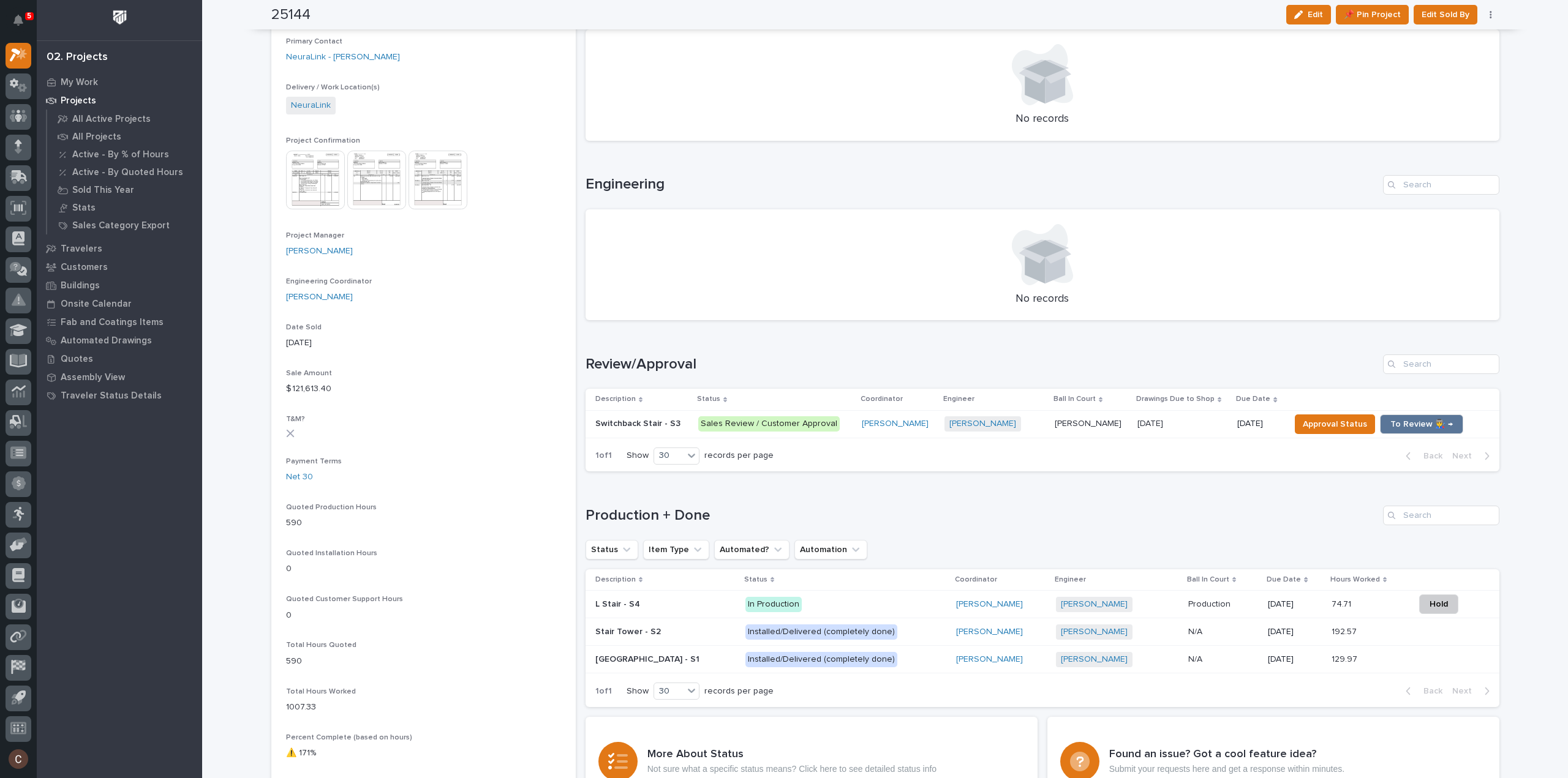
click at [815, 594] on div "In Production" at bounding box center [846, 603] width 201 height 18
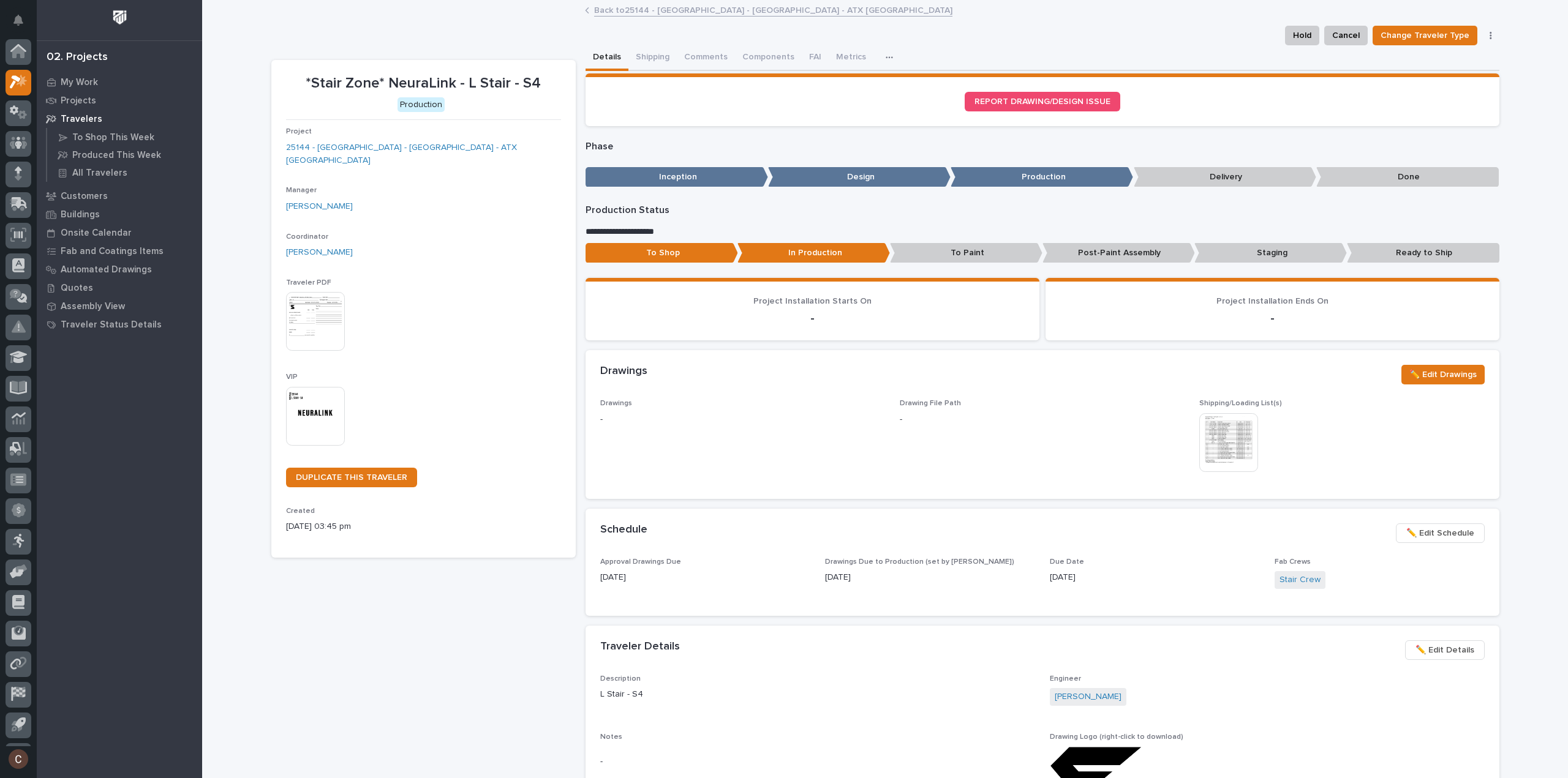
scroll to position [27, 0]
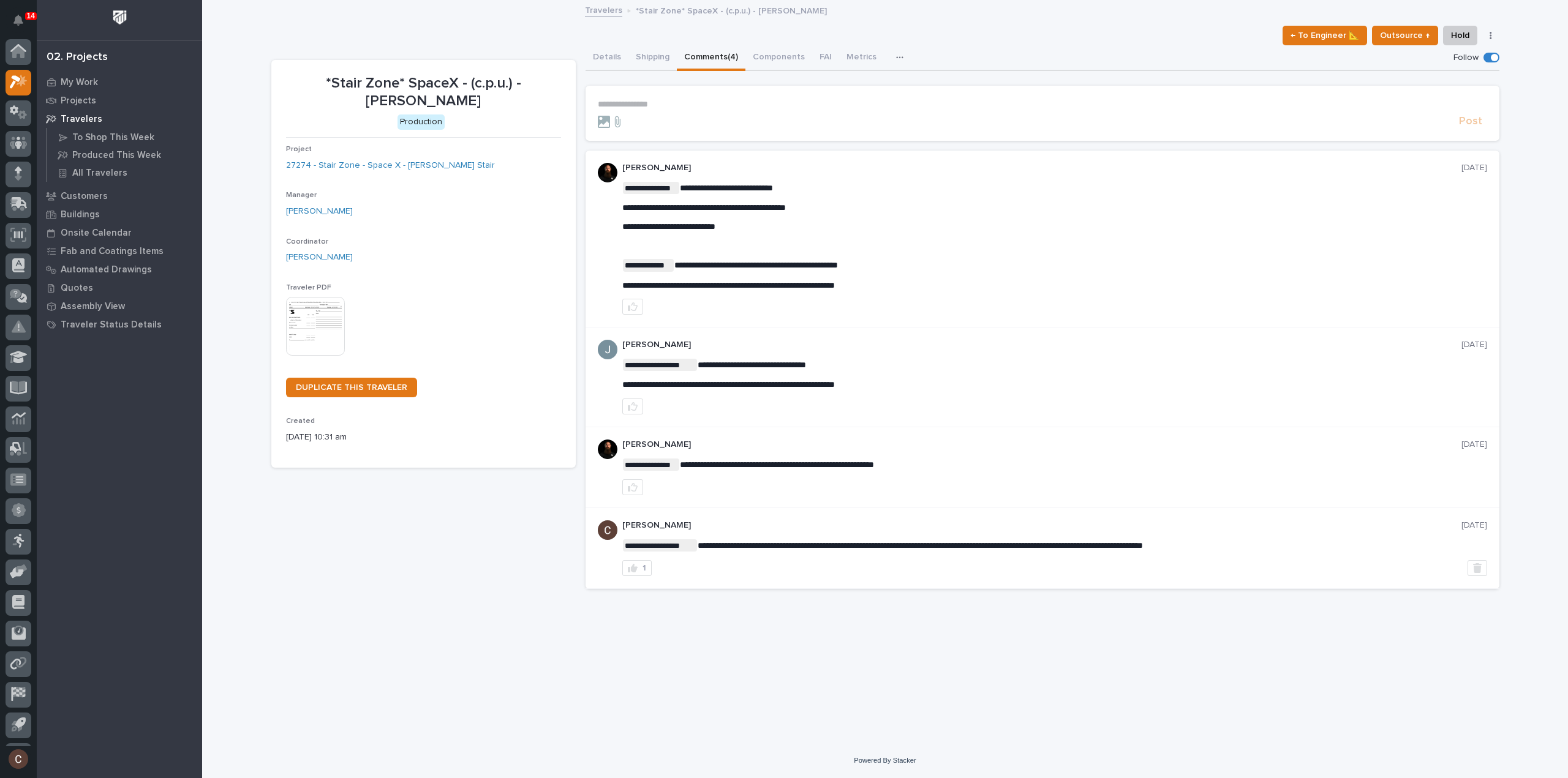
scroll to position [27, 0]
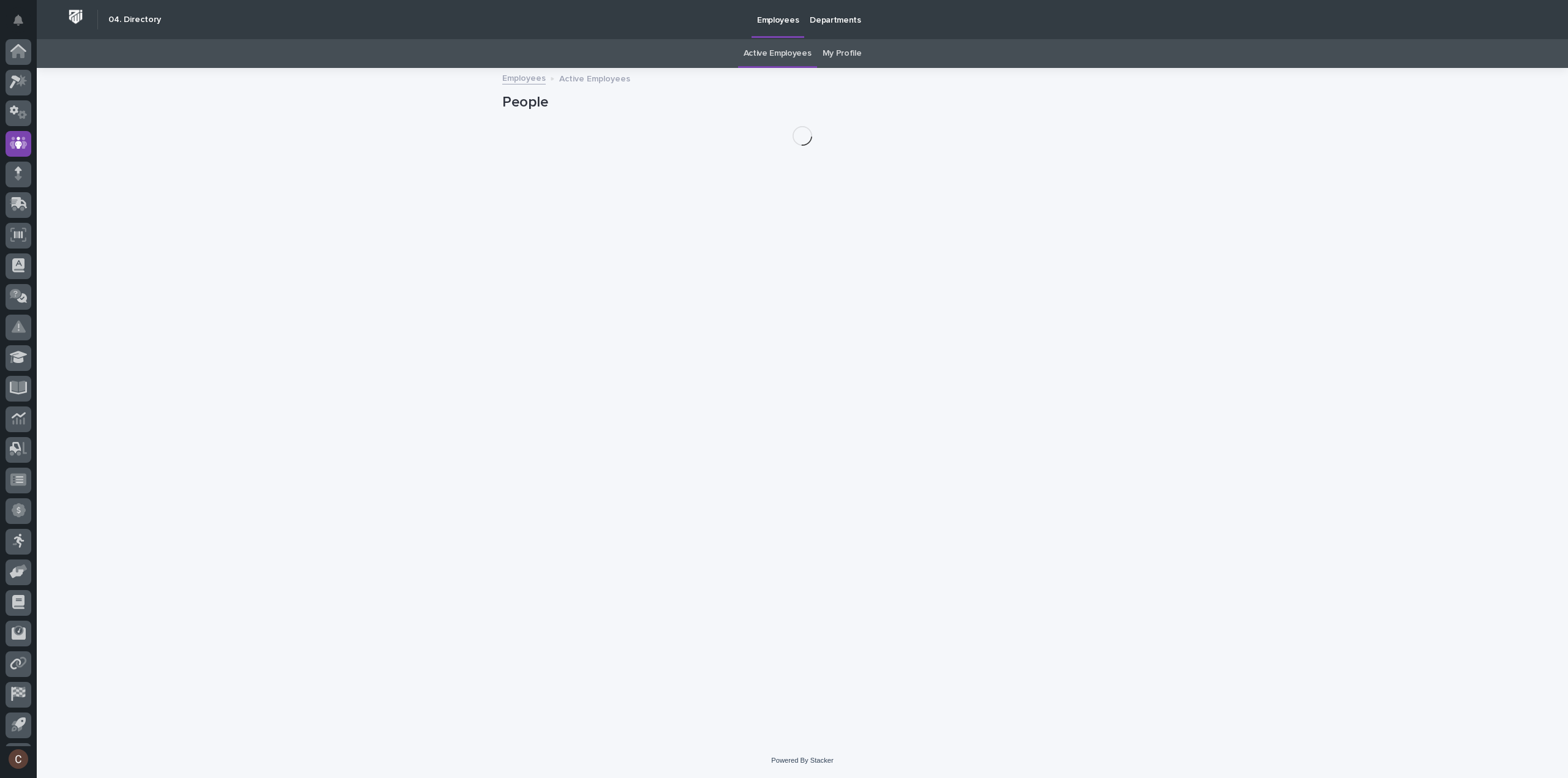
scroll to position [27, 0]
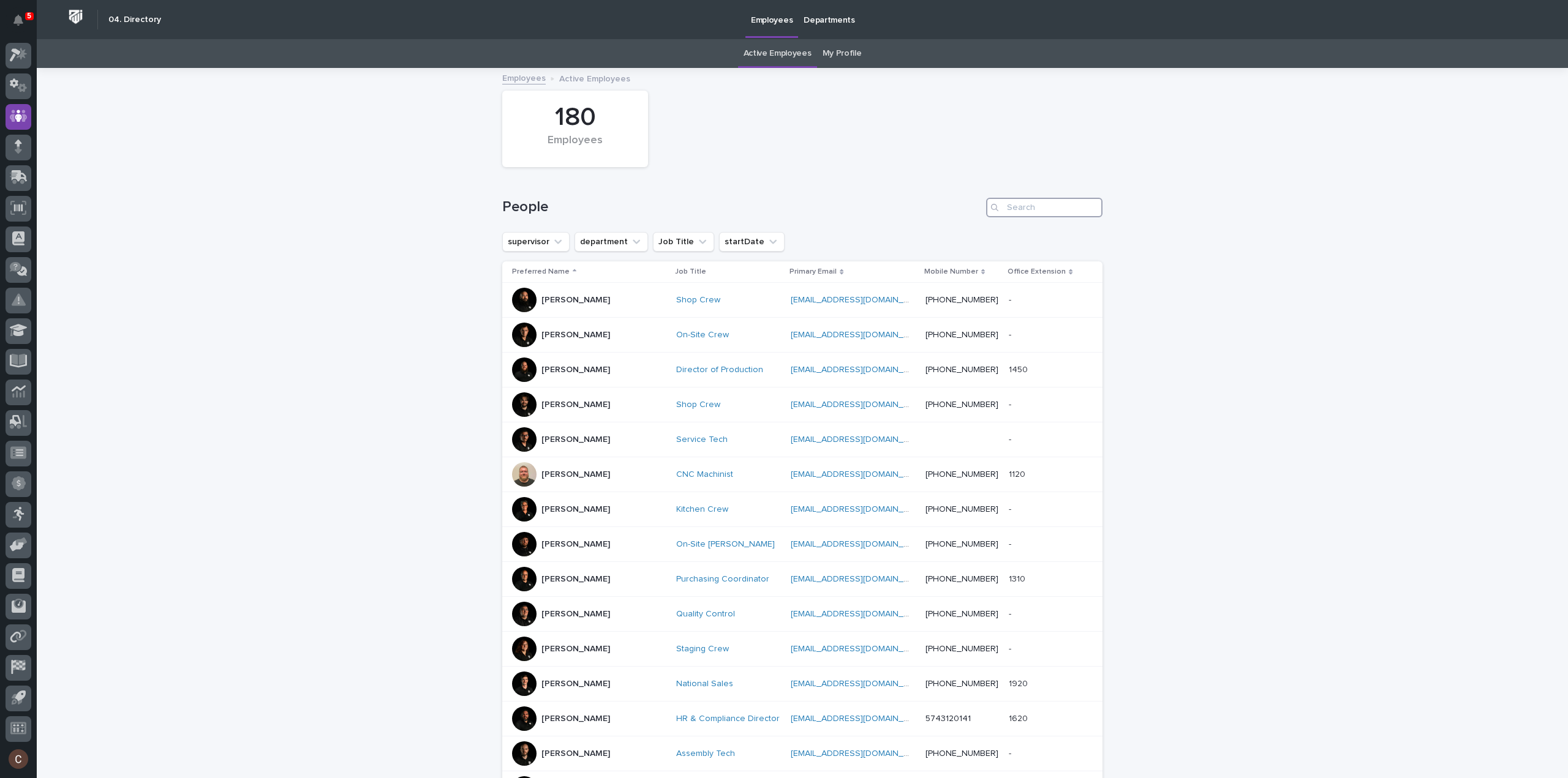
click at [1055, 210] on input "Search" at bounding box center [1044, 207] width 116 height 19
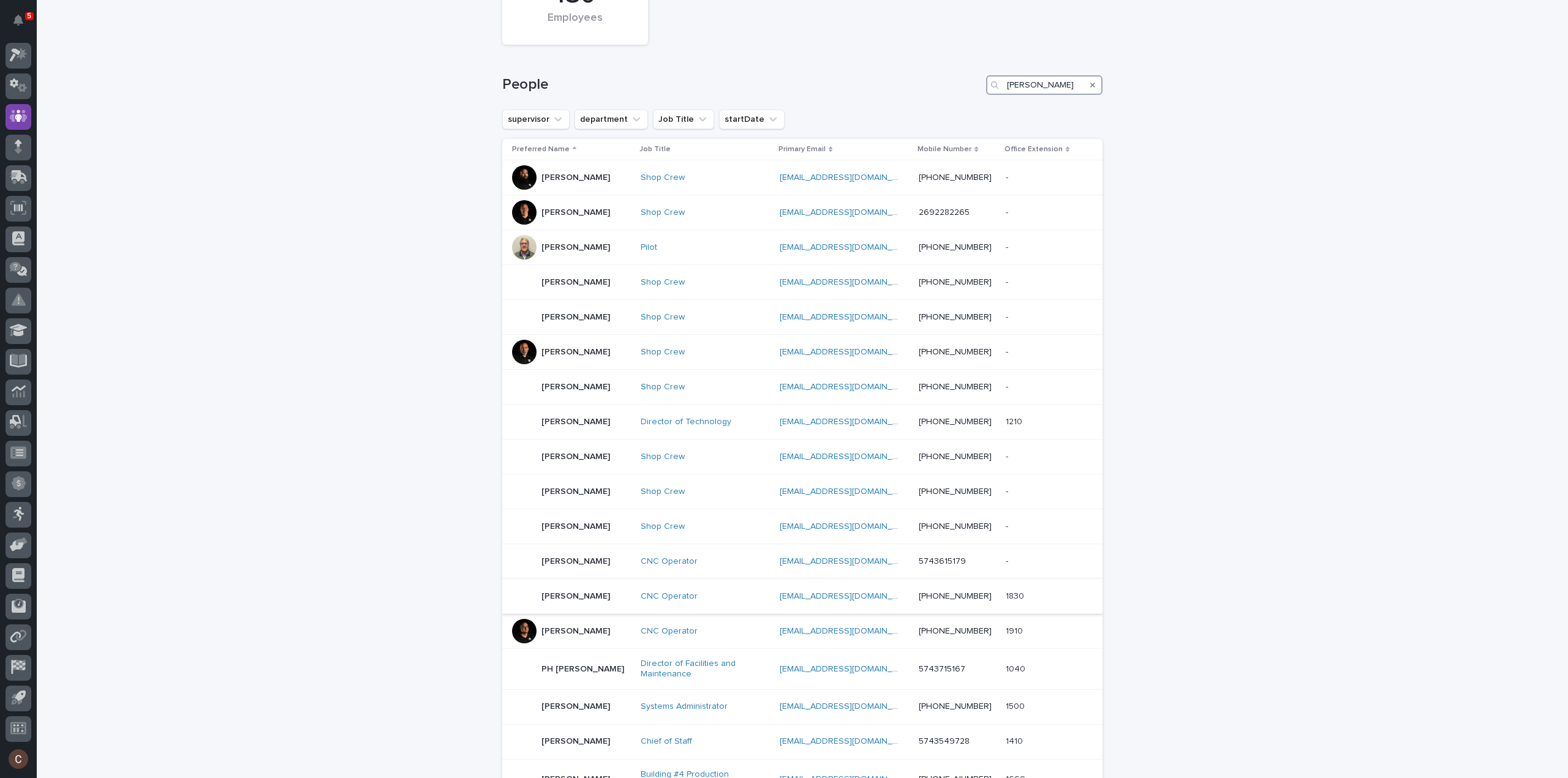
scroll to position [274, 0]
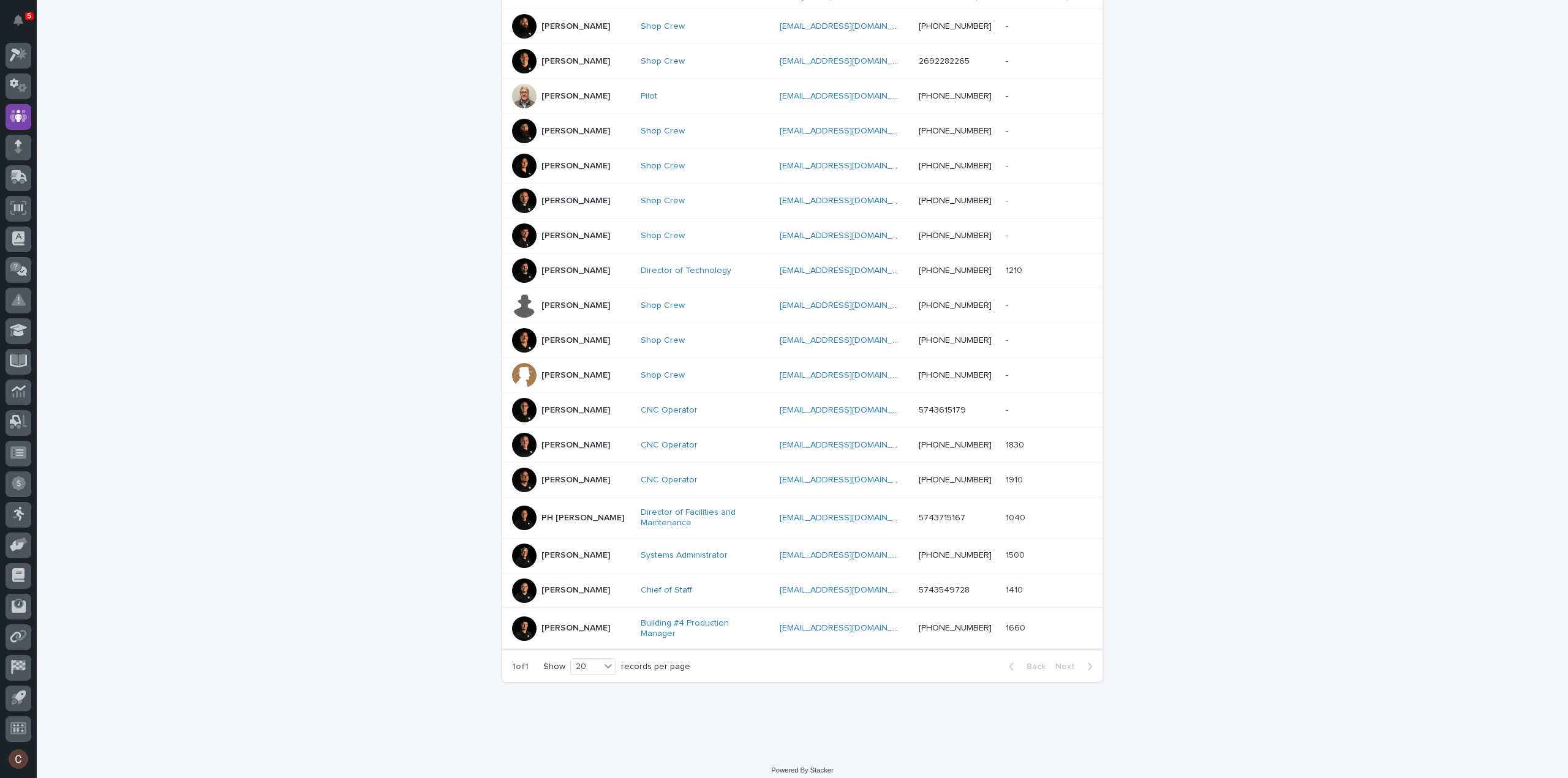
type input "trevor"
click at [607, 622] on div "Trevor Martin" at bounding box center [571, 629] width 119 height 24
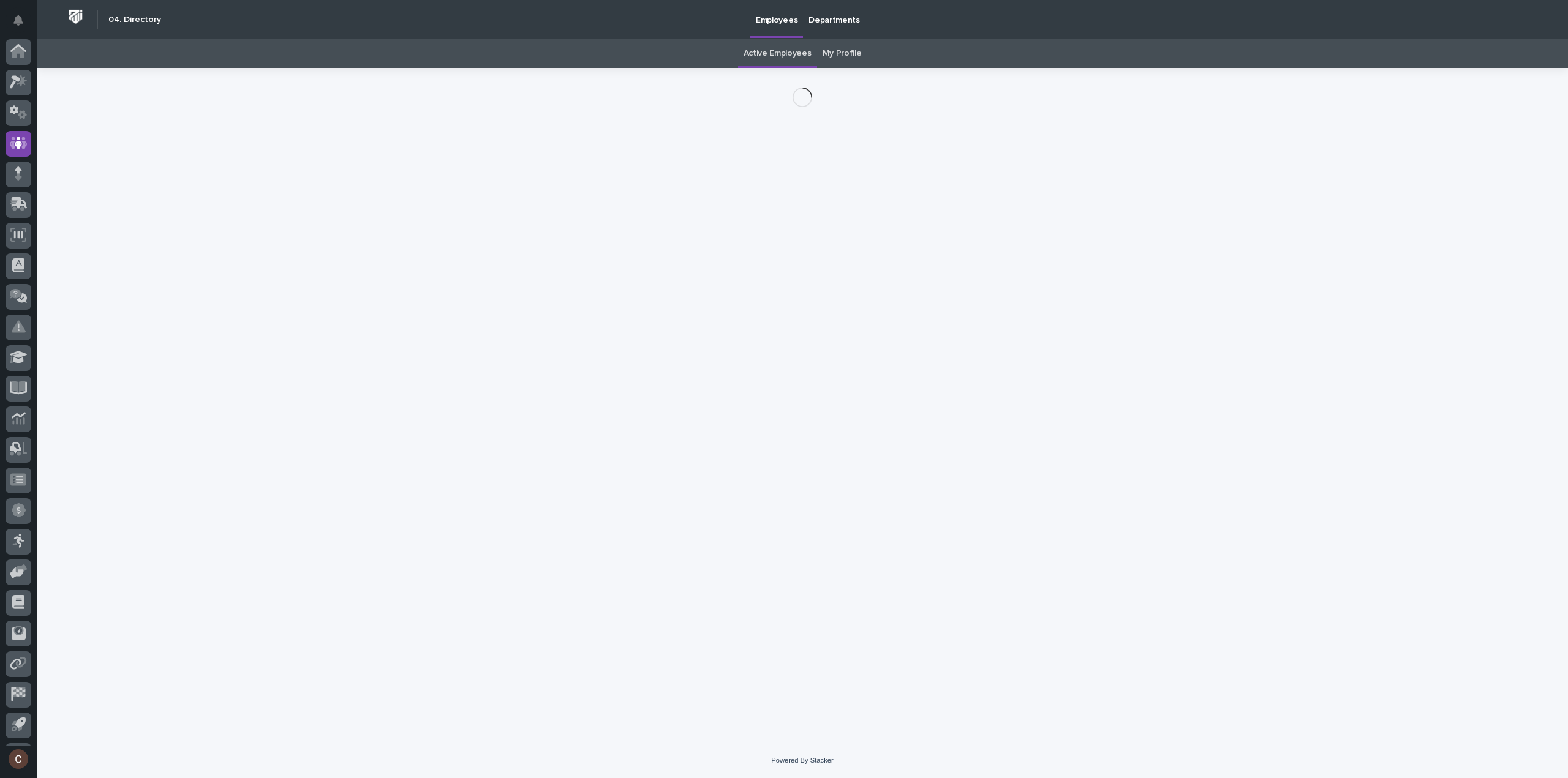
scroll to position [27, 0]
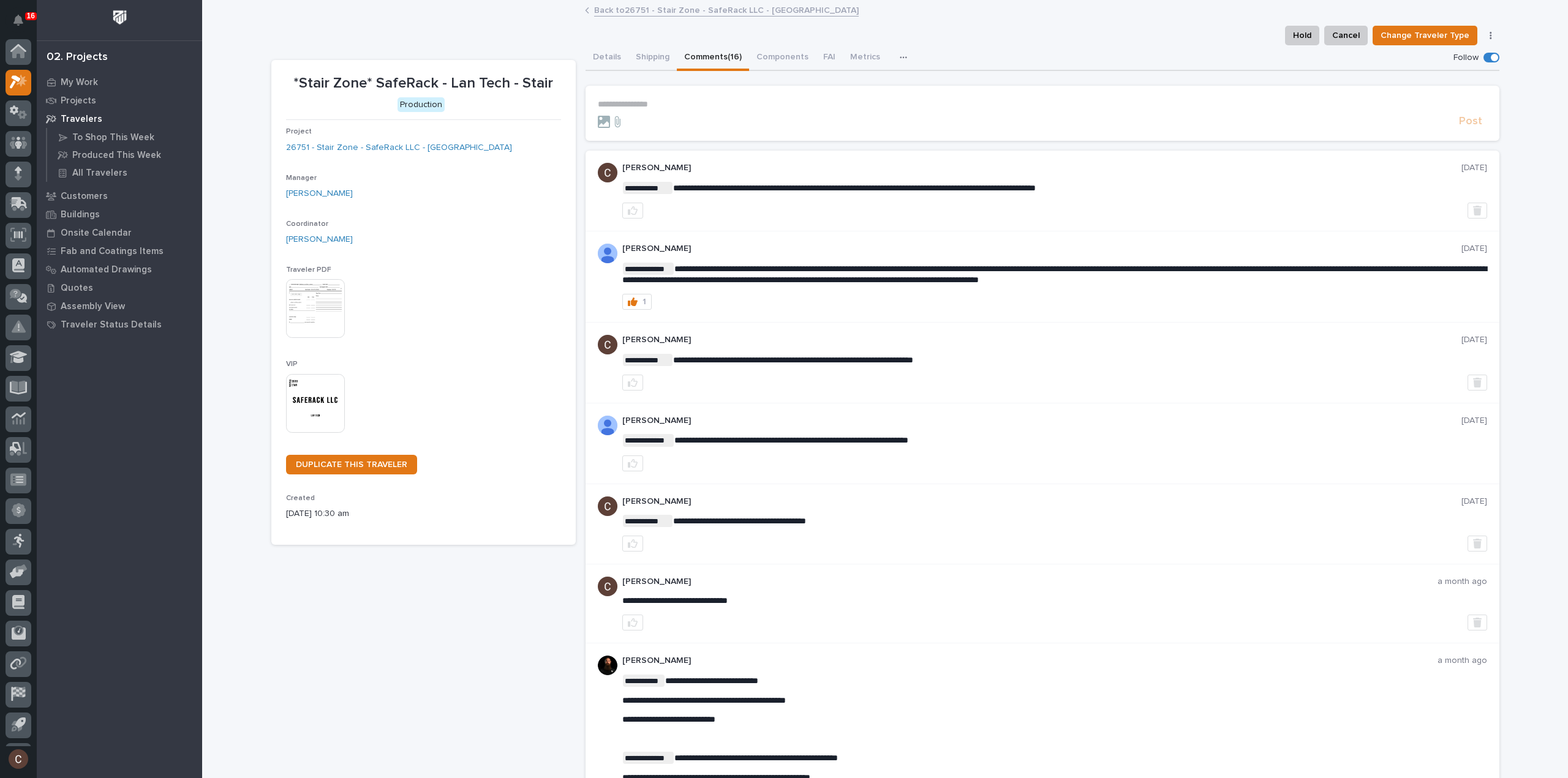
scroll to position [27, 0]
